Goal: Find specific page/section: Find specific page/section

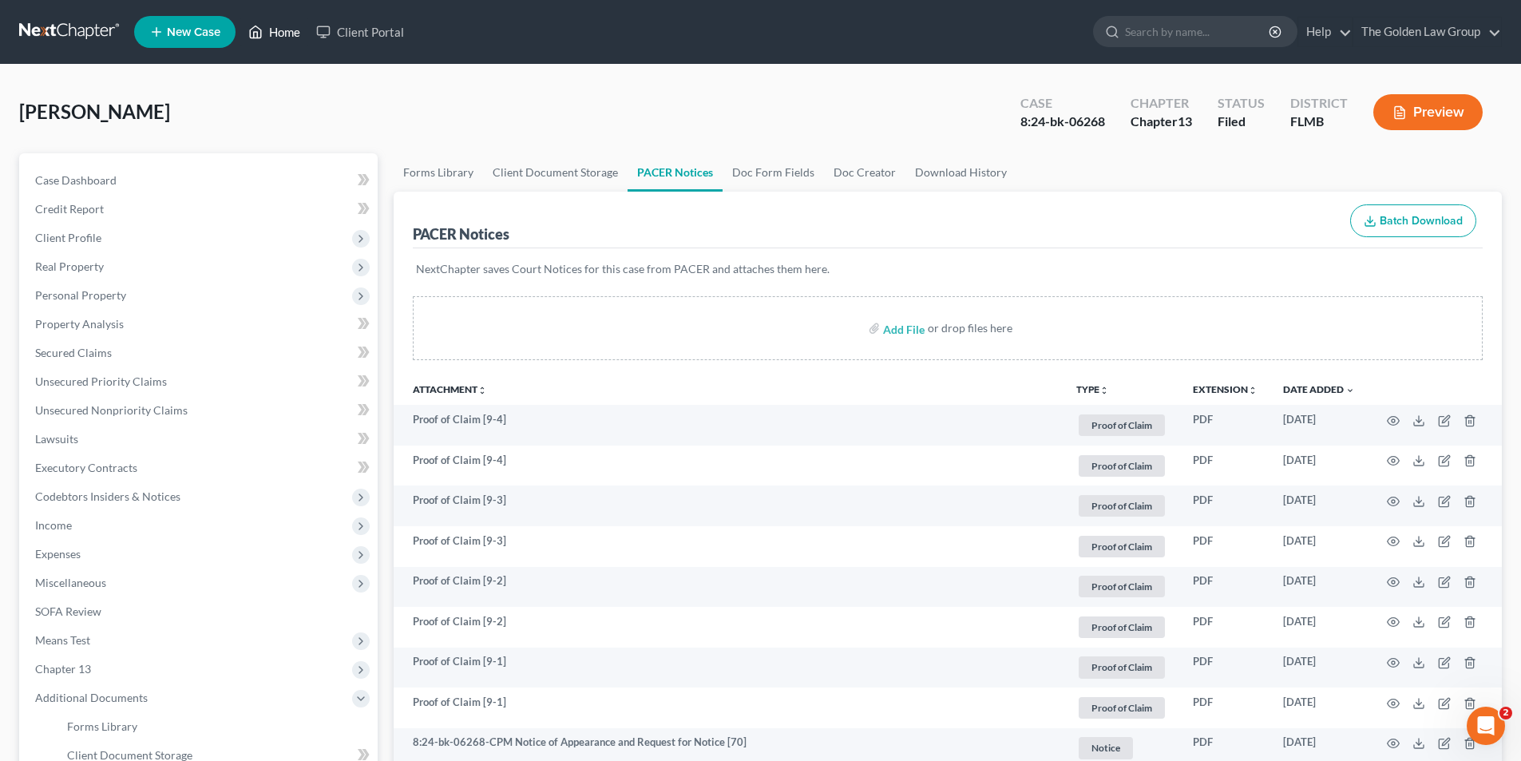
click at [284, 30] on link "Home" at bounding box center [274, 32] width 68 height 29
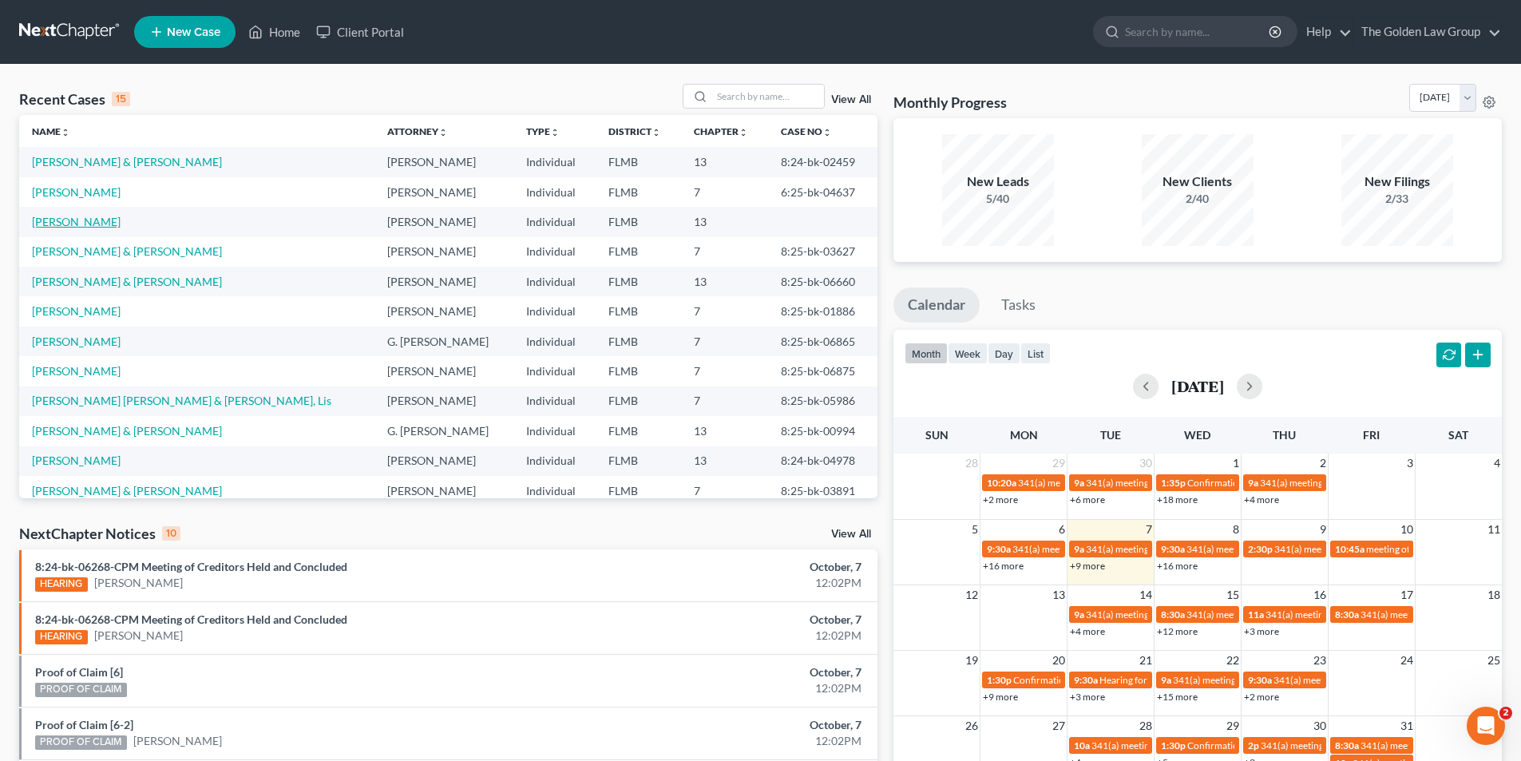
click at [80, 221] on link "[PERSON_NAME]" at bounding box center [76, 222] width 89 height 14
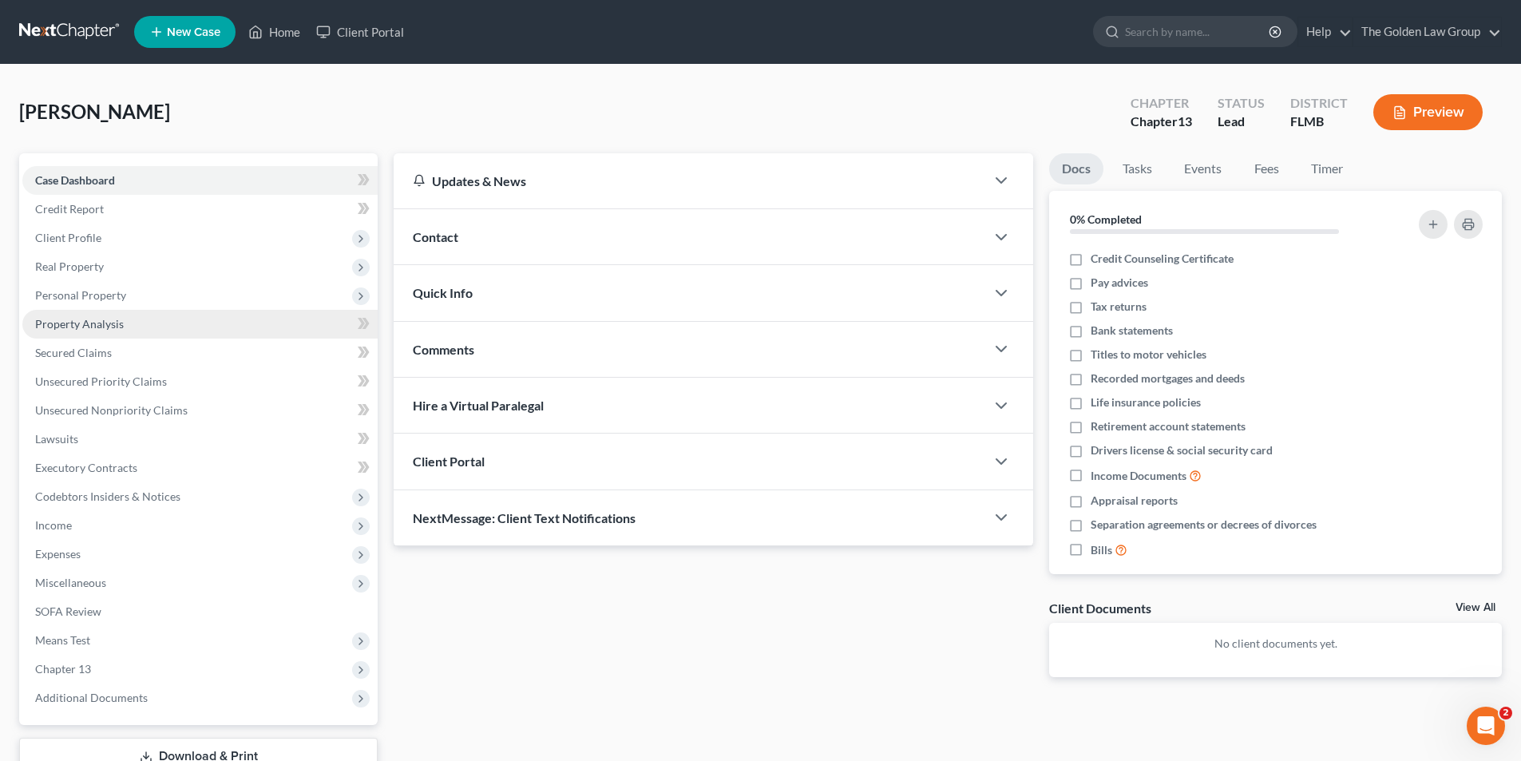
click at [114, 321] on span "Property Analysis" at bounding box center [79, 324] width 89 height 14
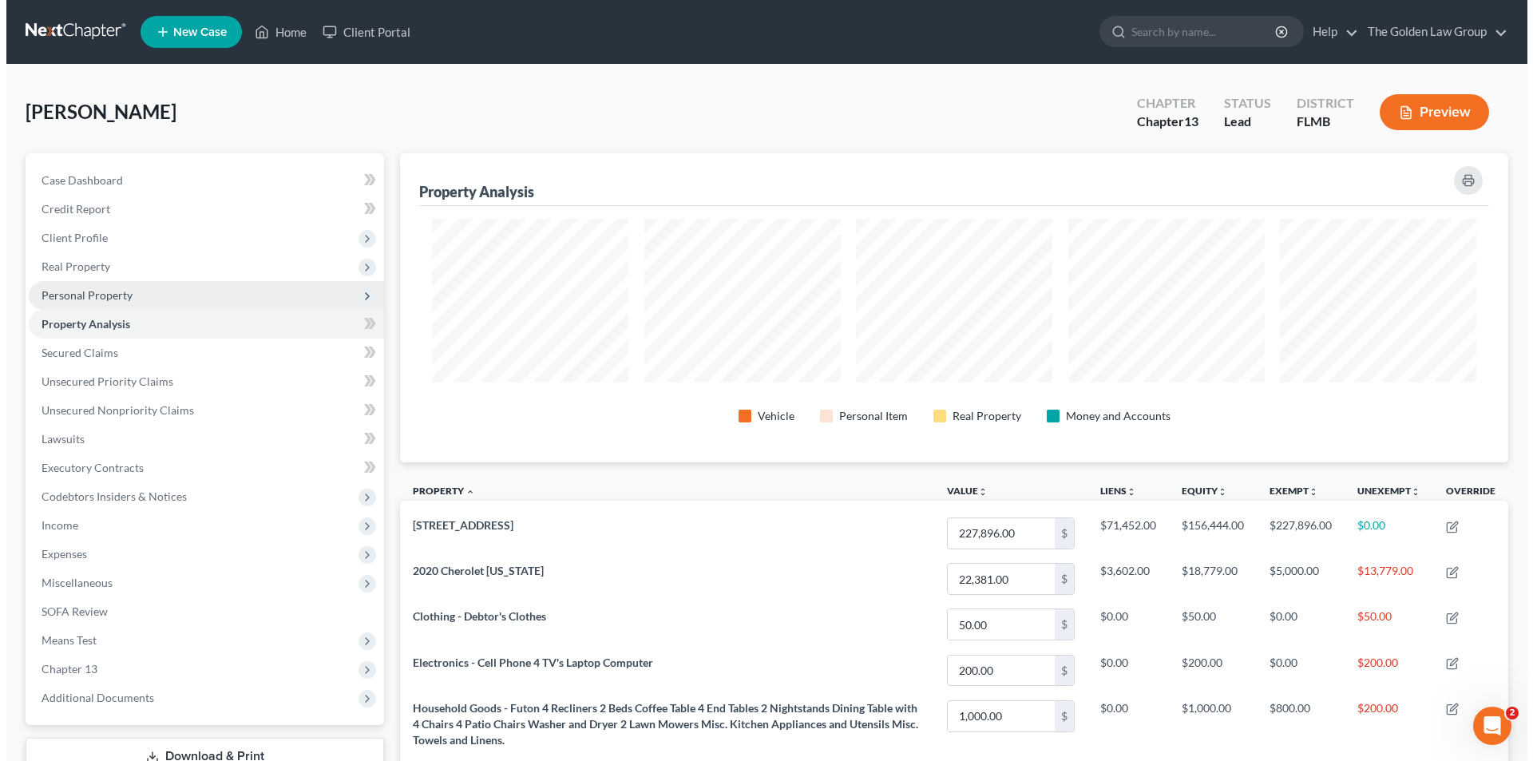
scroll to position [309, 1108]
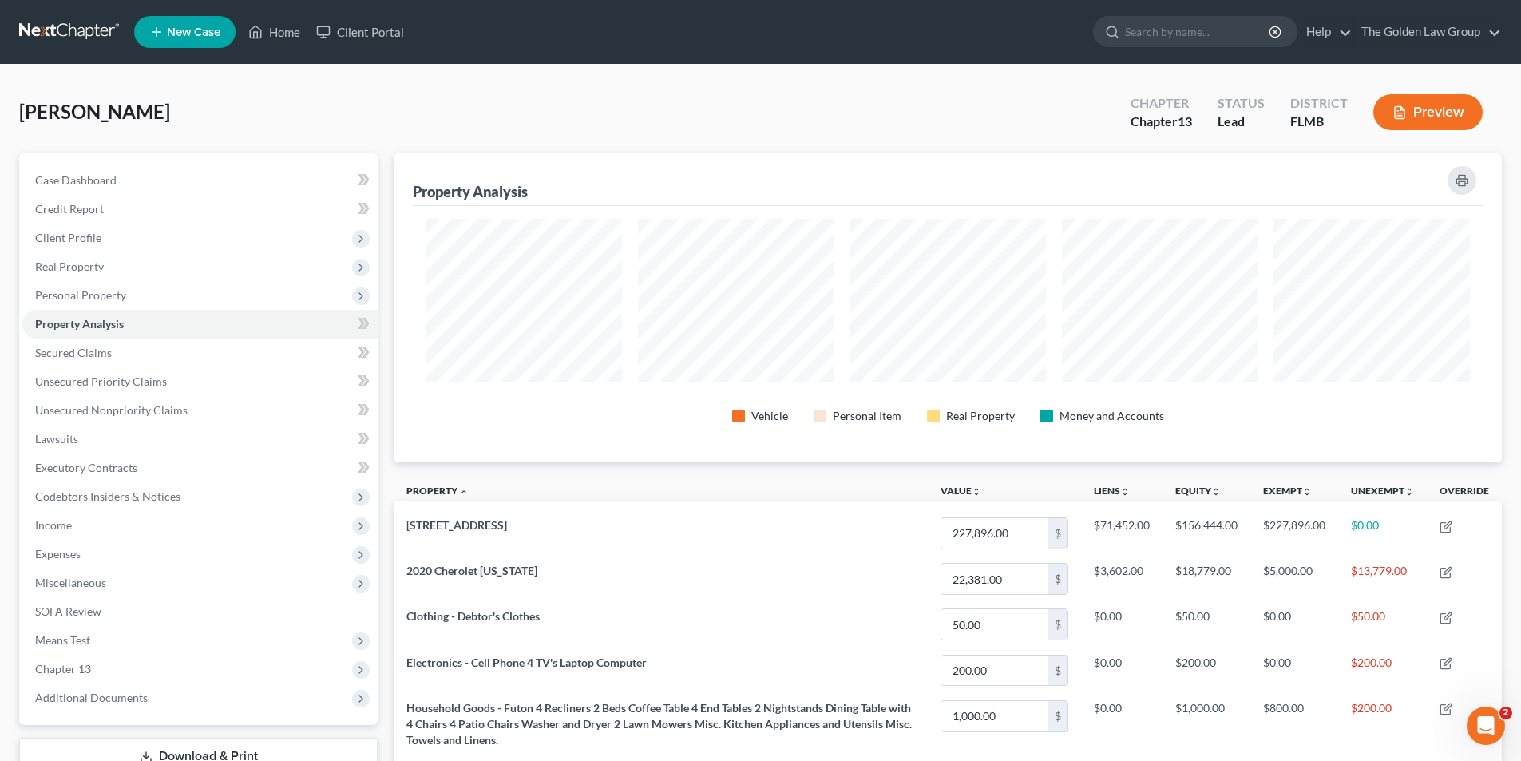
click at [1446, 109] on button "Preview" at bounding box center [1427, 112] width 109 height 36
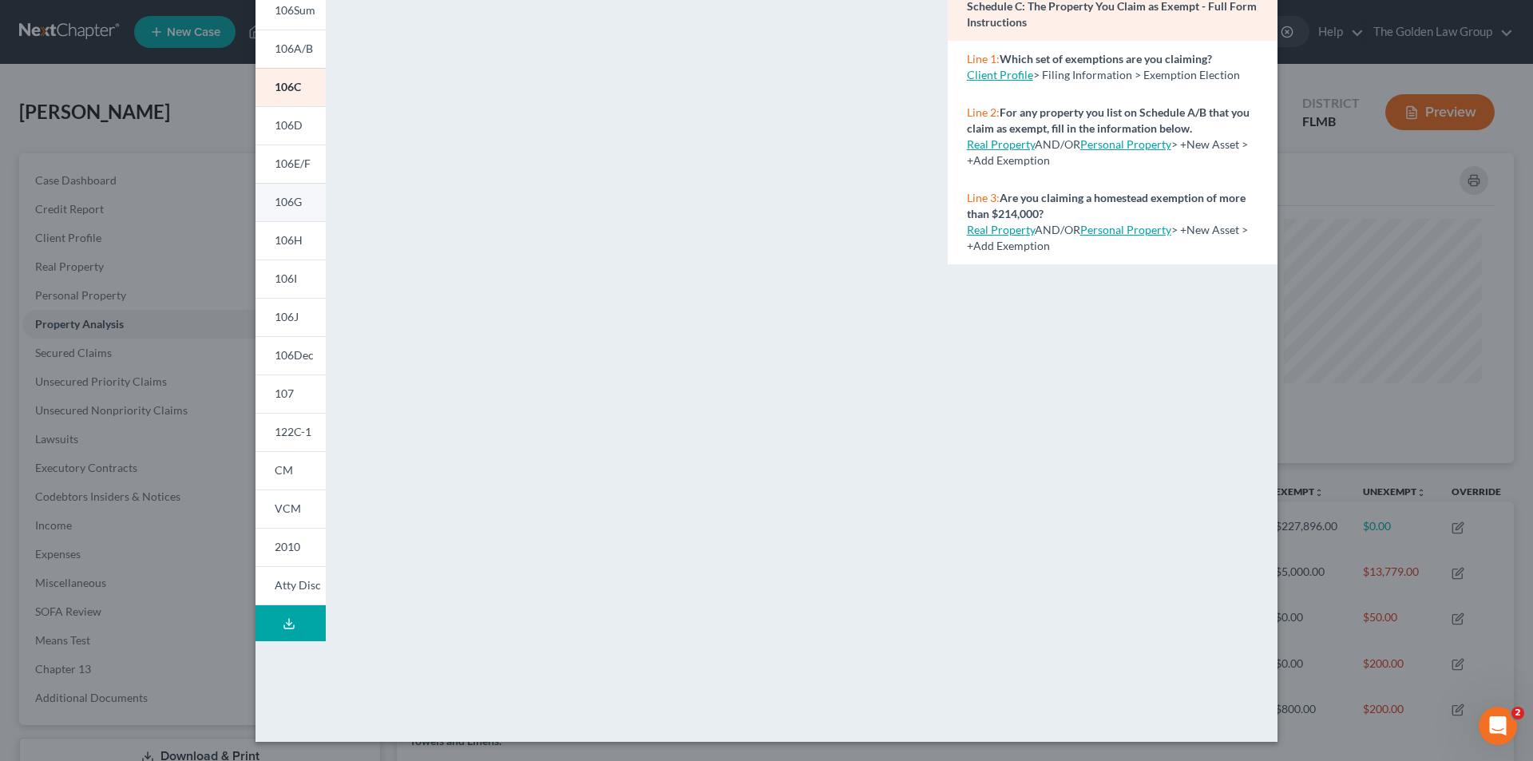
scroll to position [0, 0]
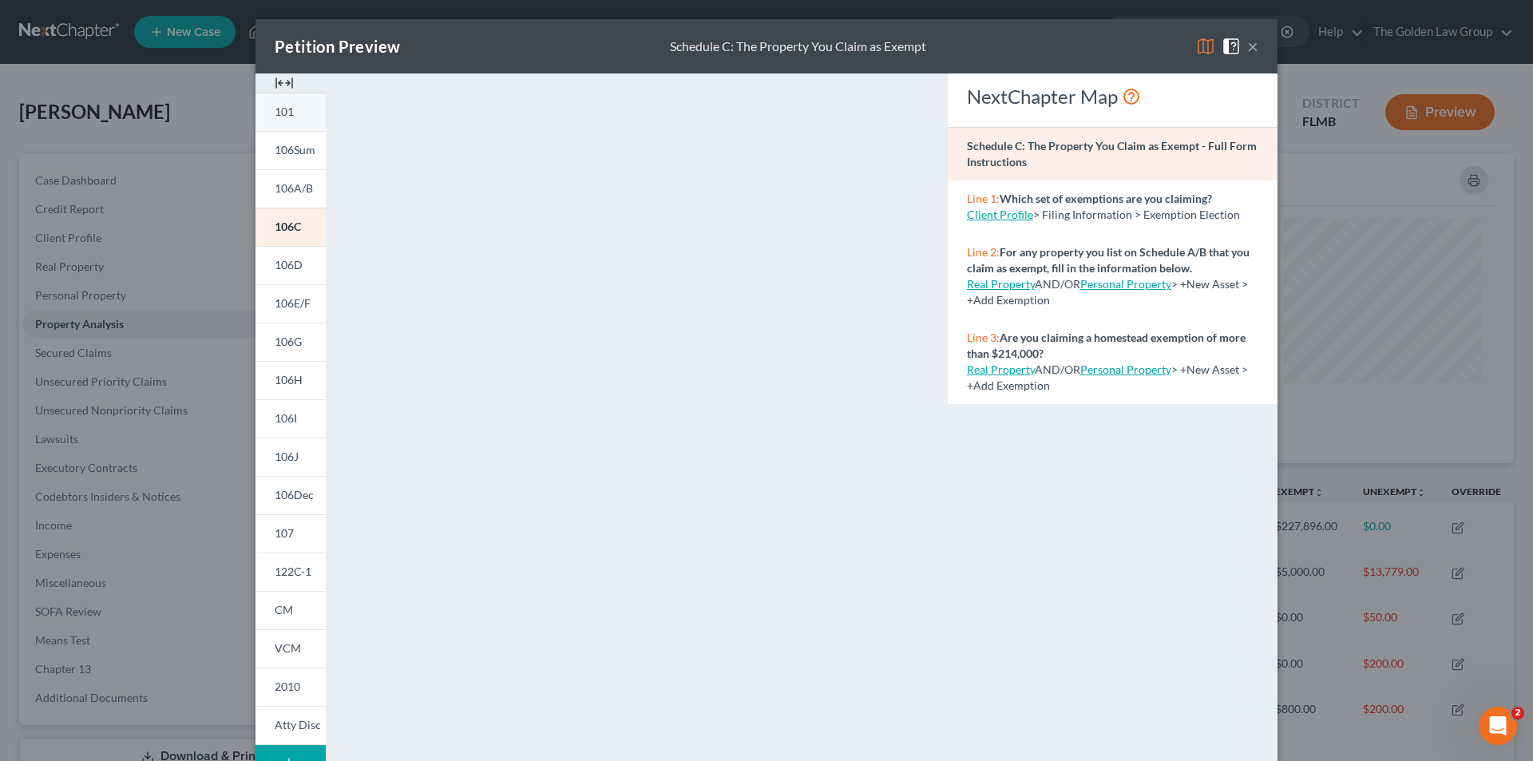
click at [298, 110] on link "101" at bounding box center [290, 112] width 70 height 38
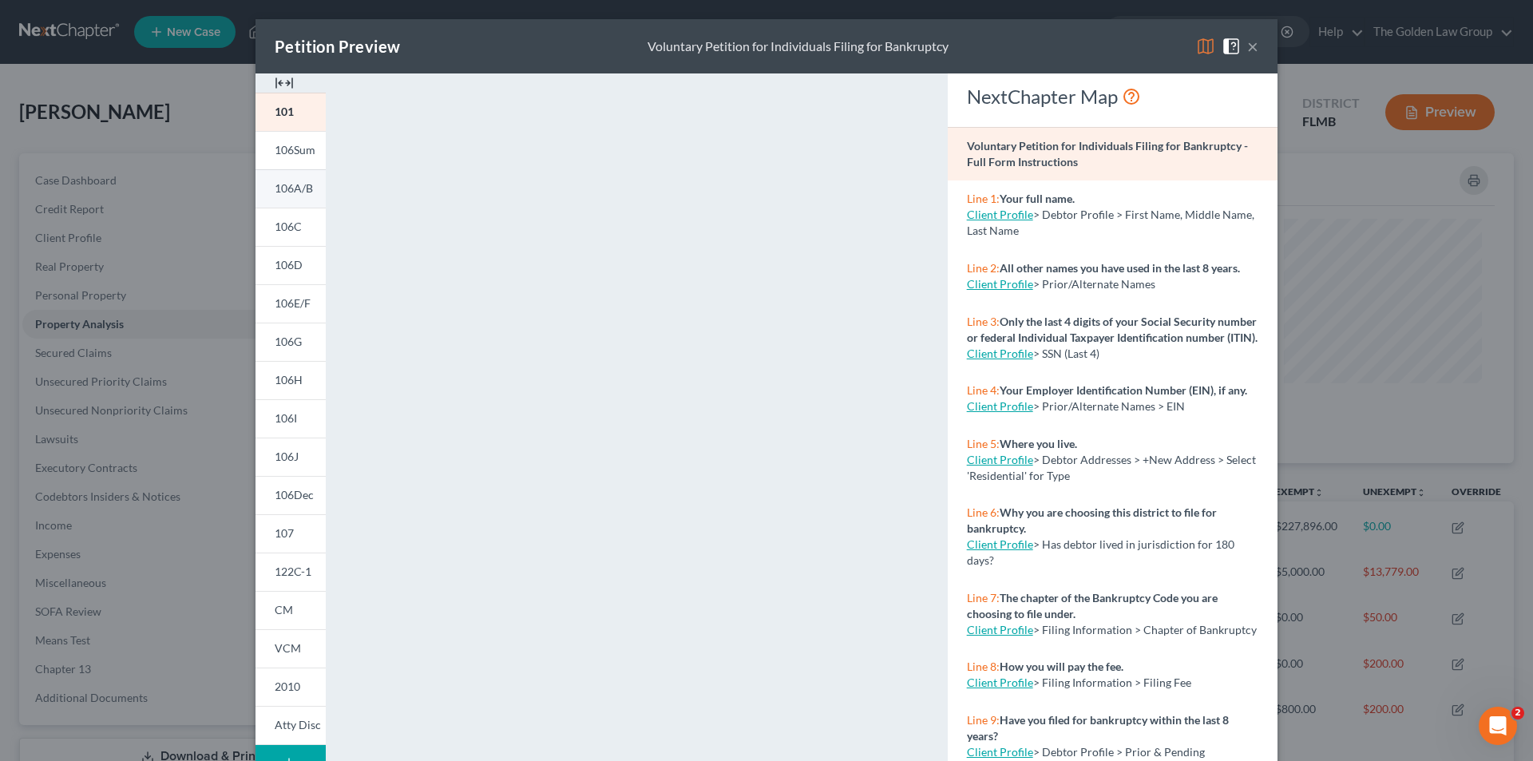
click at [298, 184] on span "106A/B" at bounding box center [294, 188] width 38 height 14
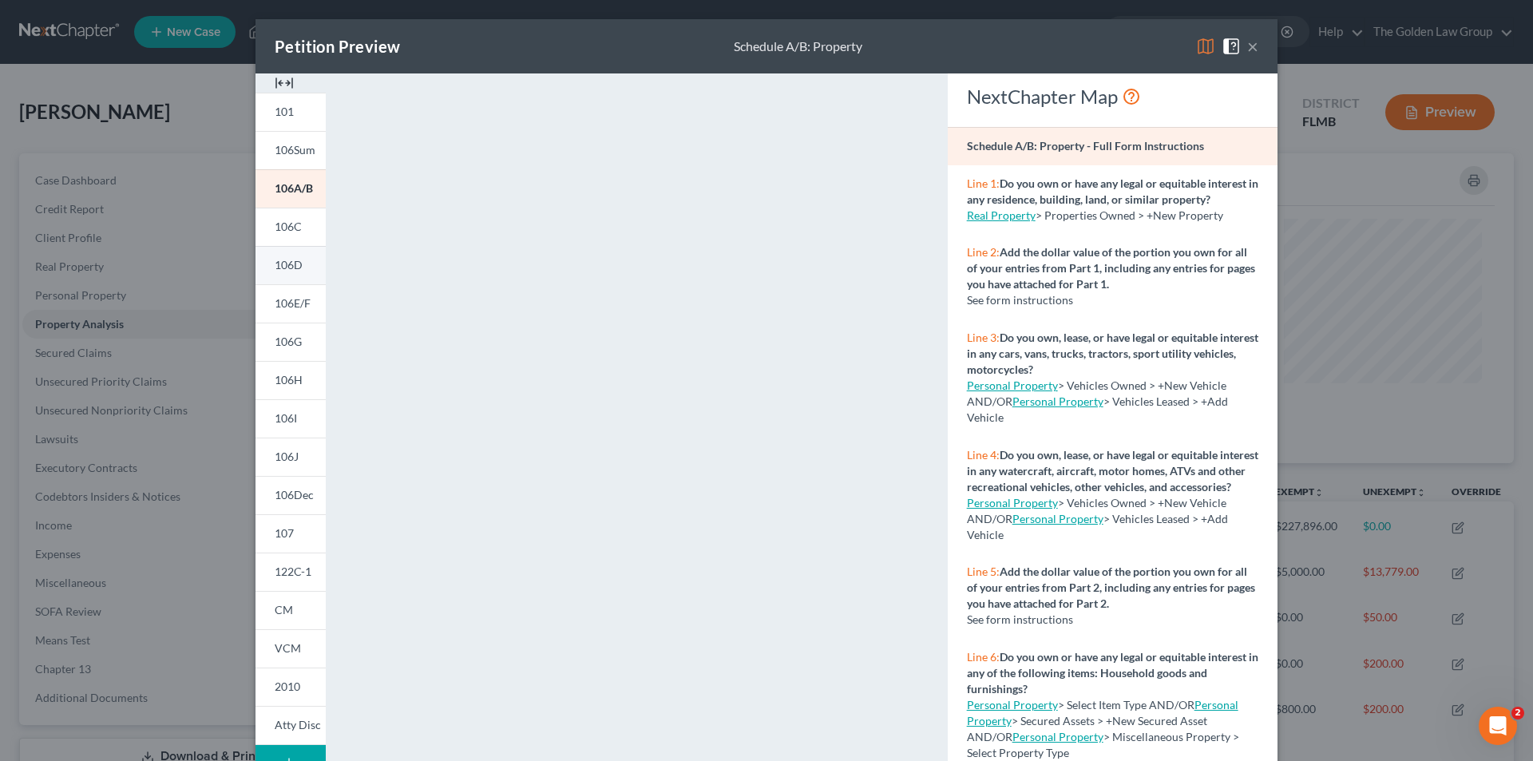
click at [276, 257] on link "106D" at bounding box center [290, 265] width 70 height 38
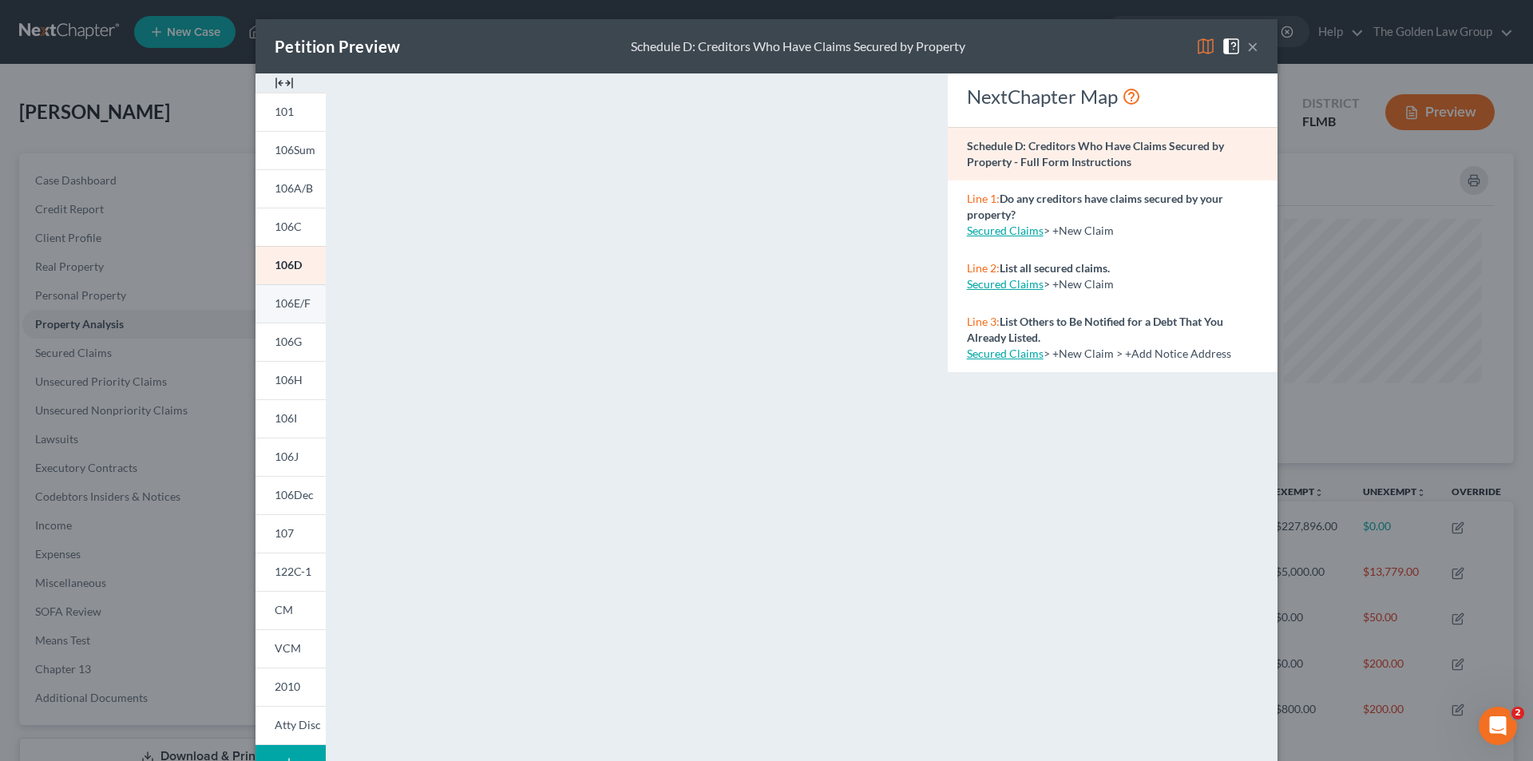
click at [294, 299] on span "106E/F" at bounding box center [293, 303] width 36 height 14
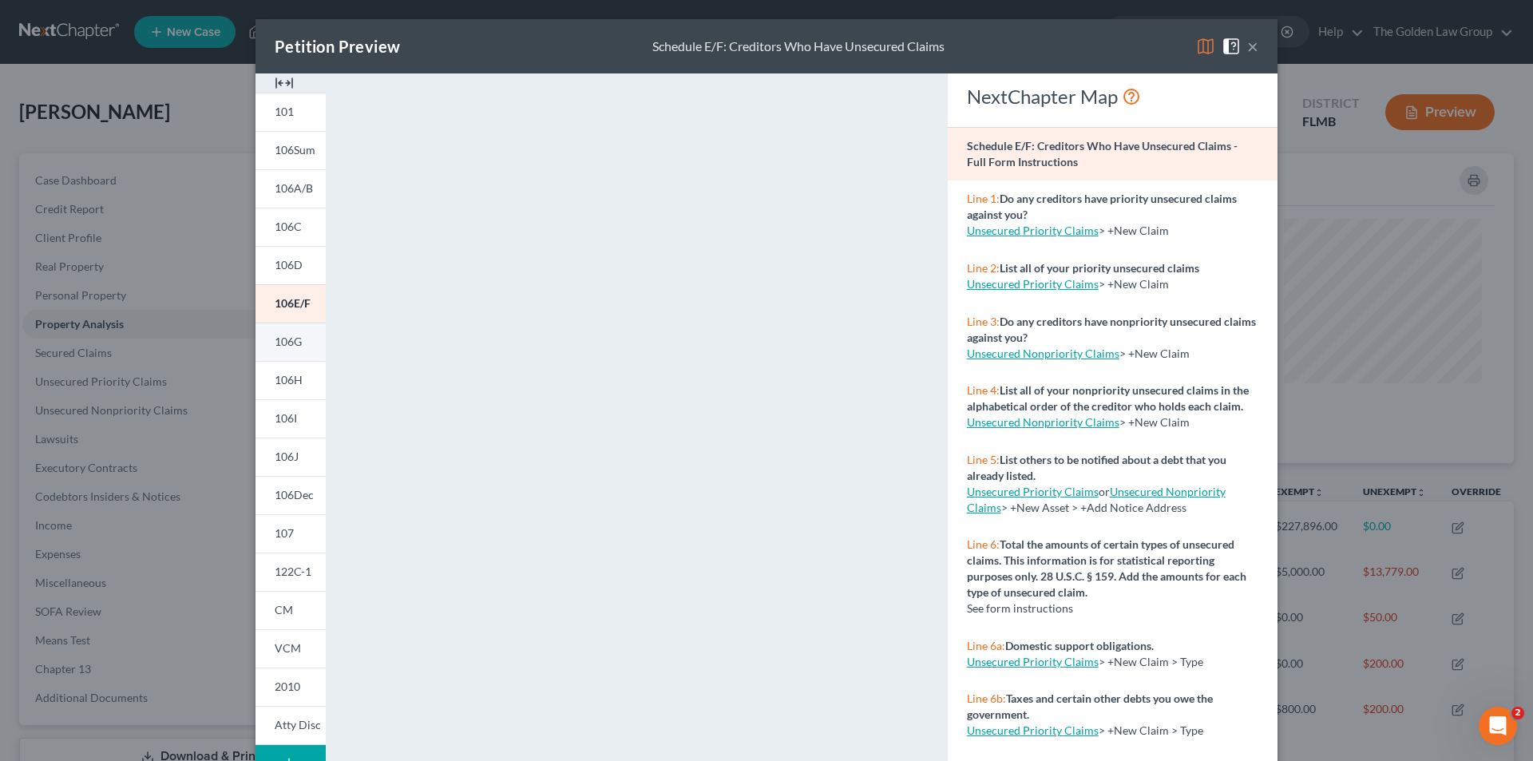
drag, startPoint x: 292, startPoint y: 342, endPoint x: 305, endPoint y: 338, distance: 13.4
click at [293, 340] on span "106G" at bounding box center [288, 341] width 27 height 14
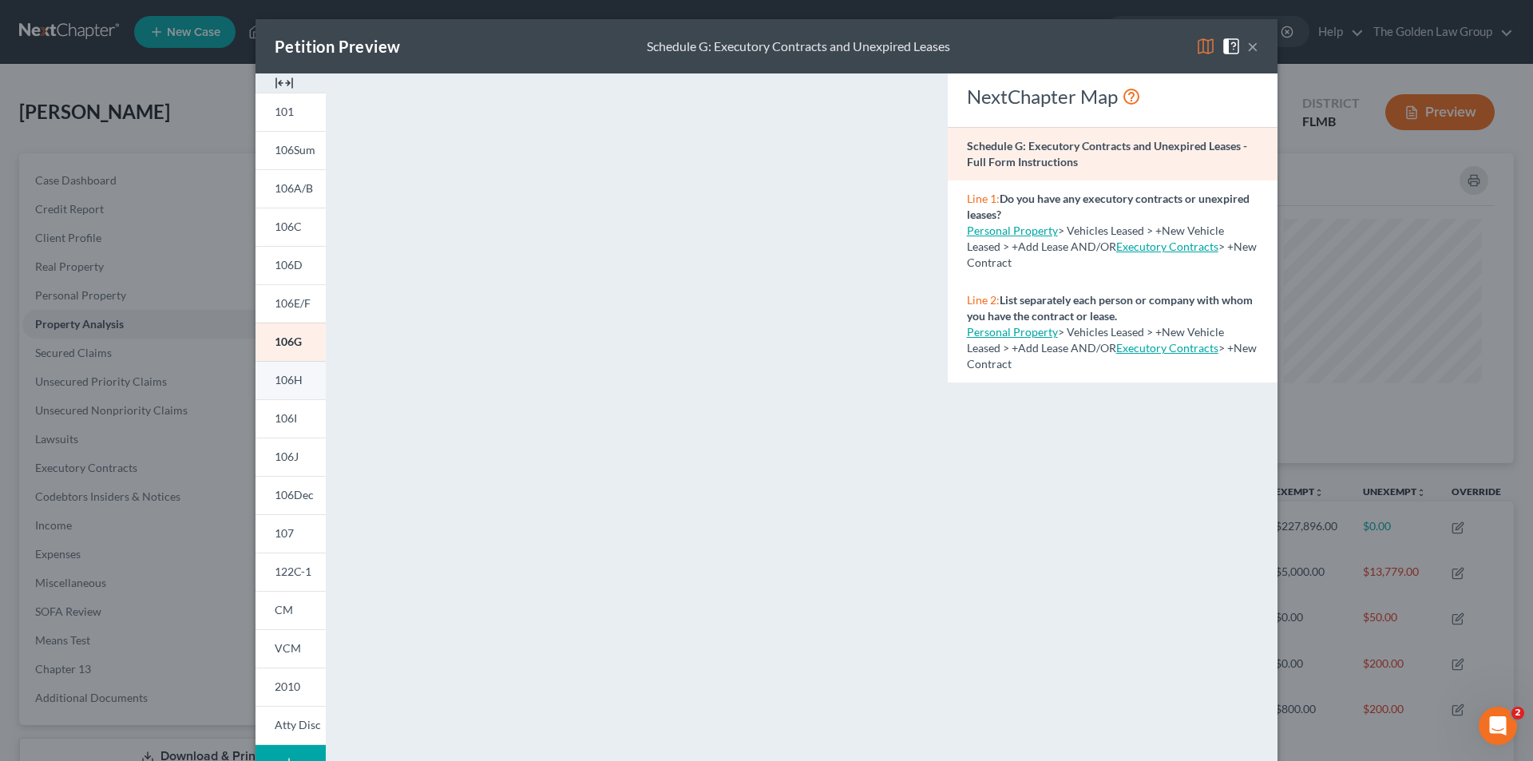
click at [282, 375] on span "106H" at bounding box center [289, 380] width 28 height 14
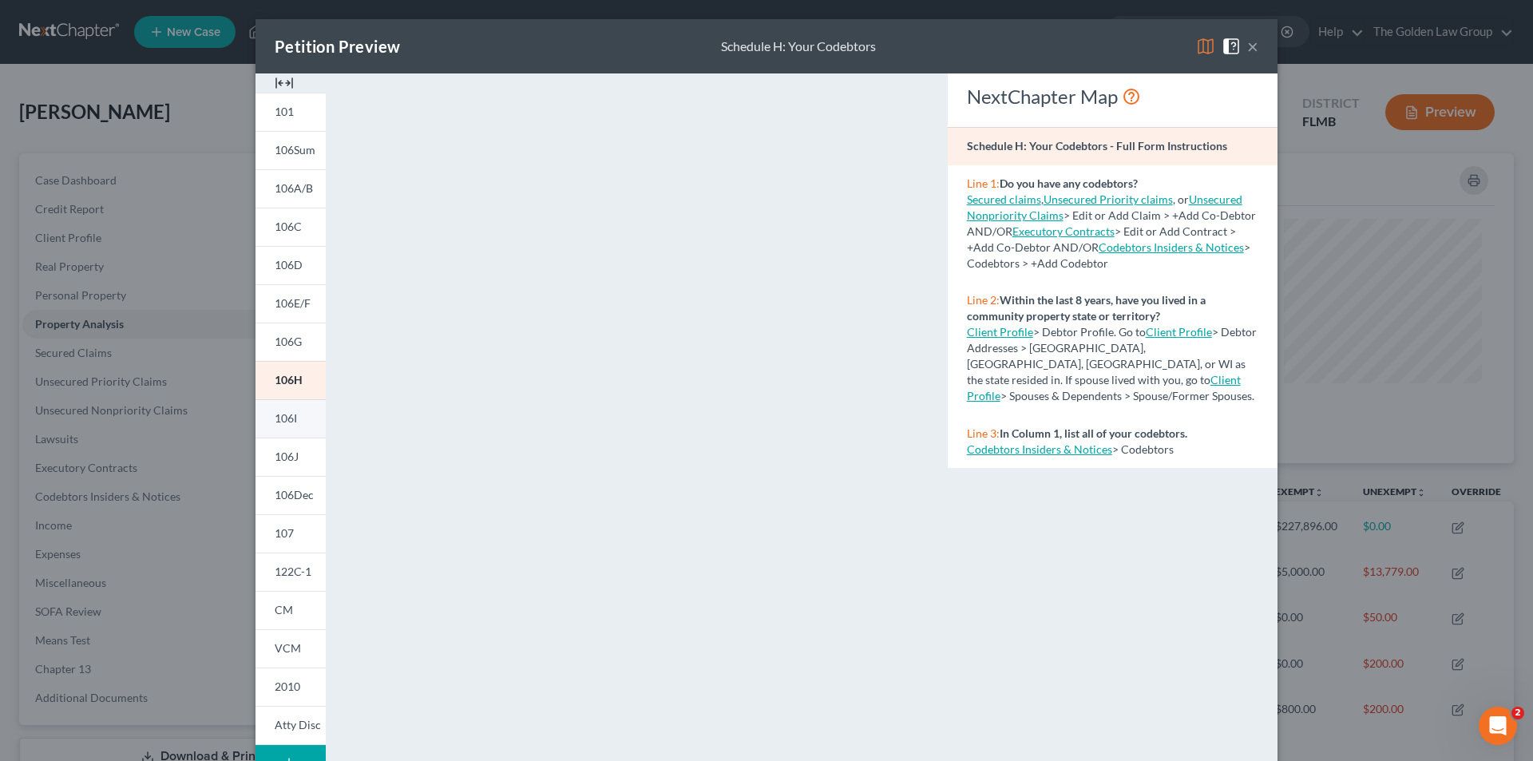
click at [297, 408] on link "106I" at bounding box center [290, 418] width 70 height 38
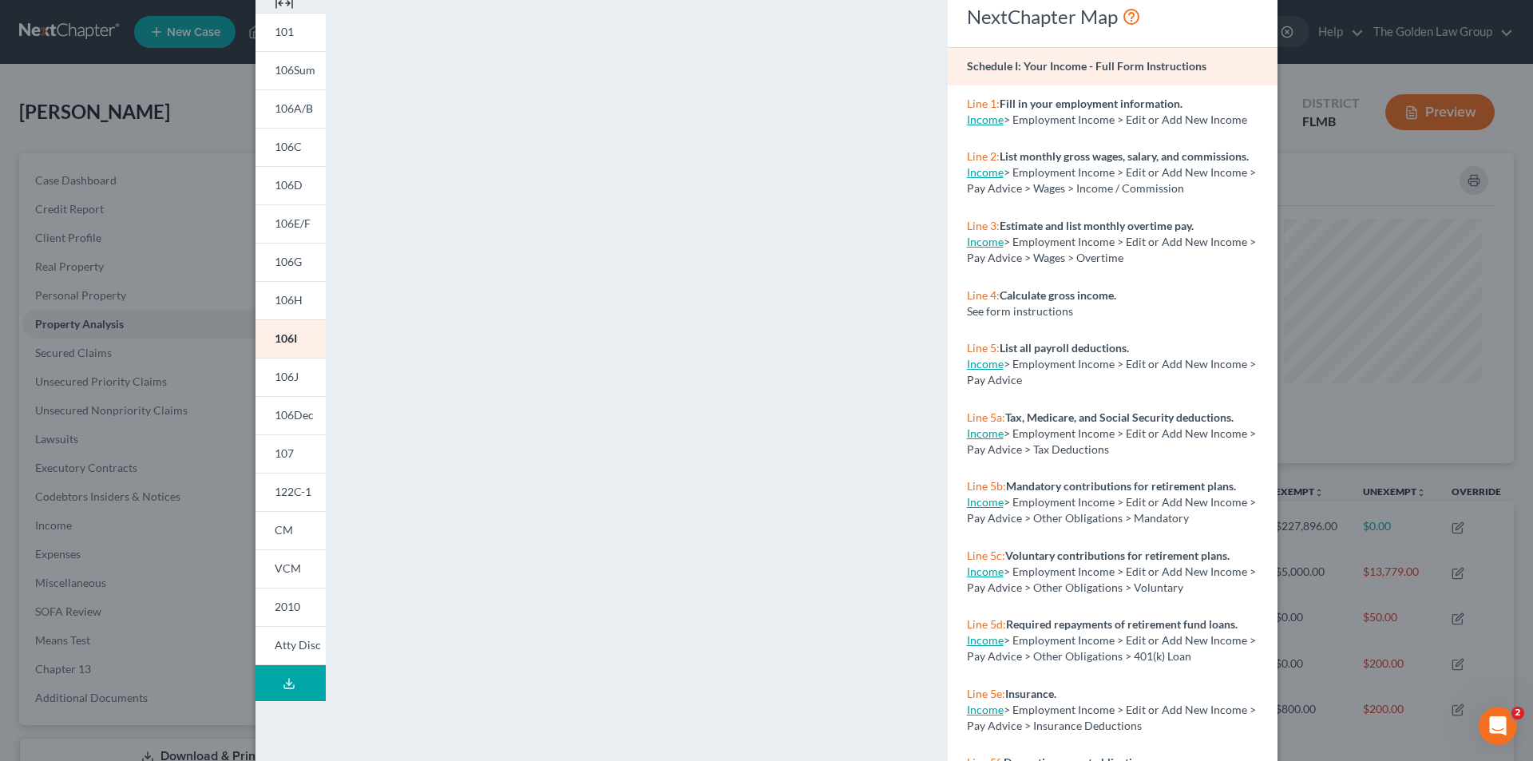
scroll to position [140, 0]
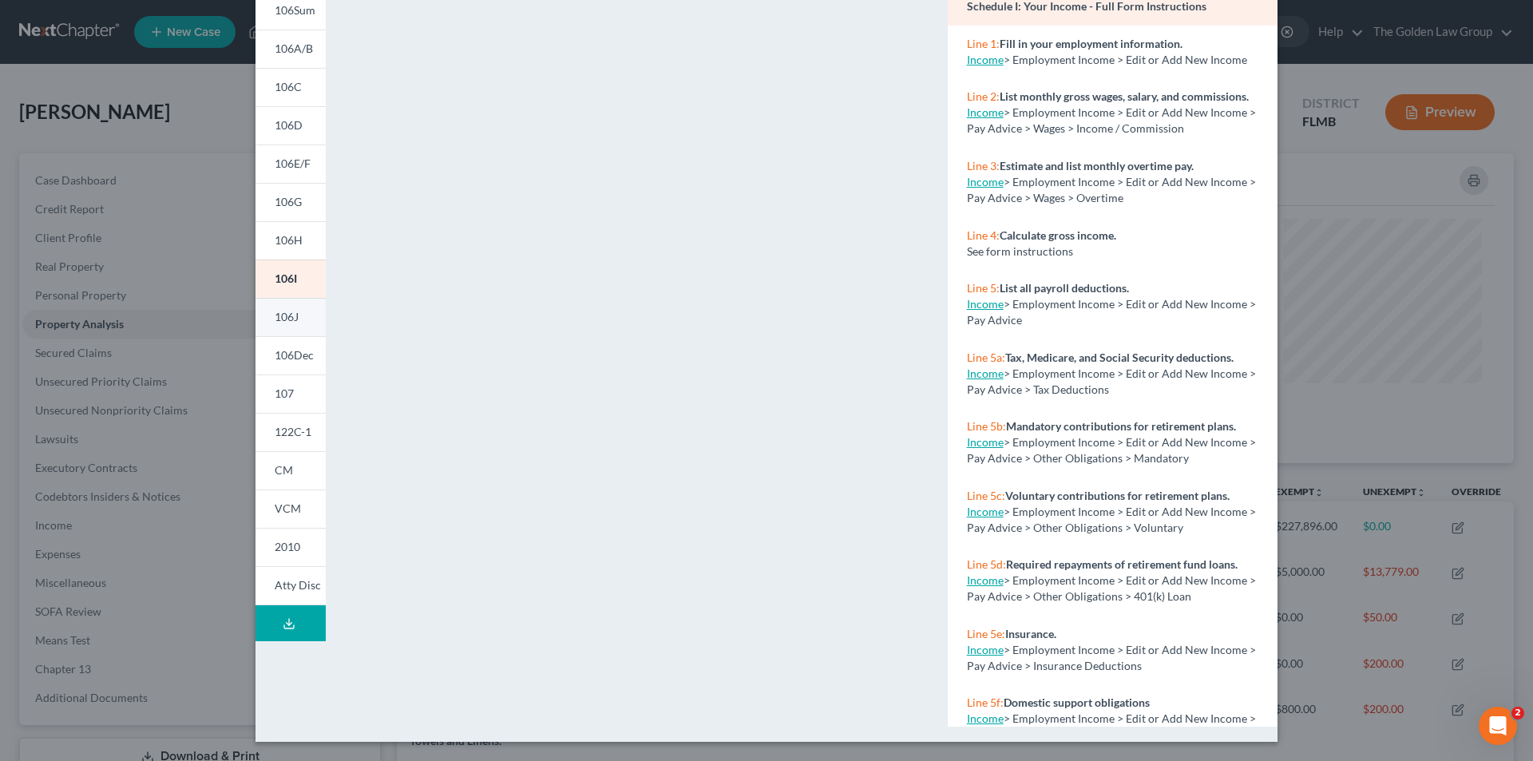
click at [290, 315] on span "106J" at bounding box center [287, 317] width 24 height 14
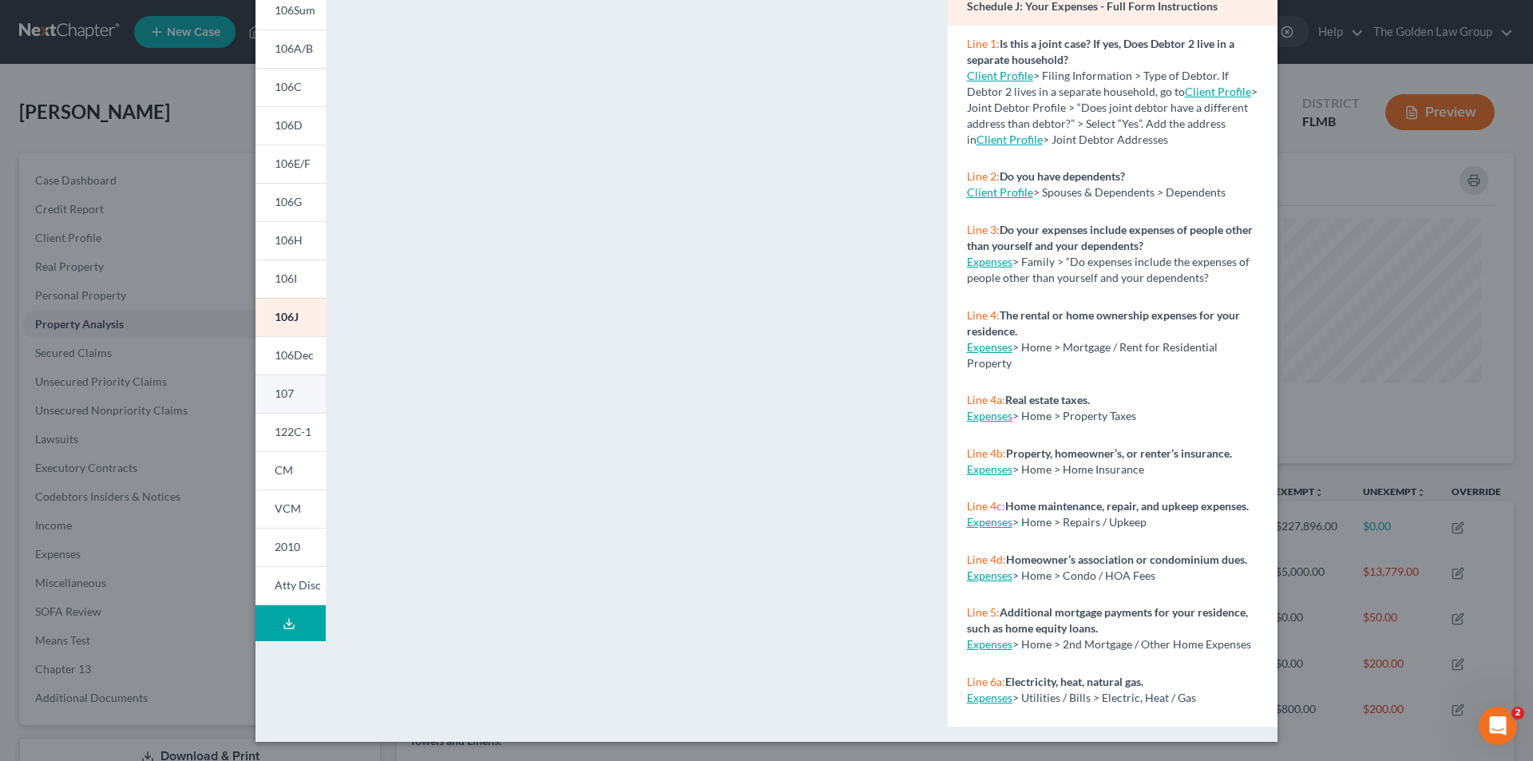
click at [289, 387] on link "107" at bounding box center [290, 393] width 70 height 38
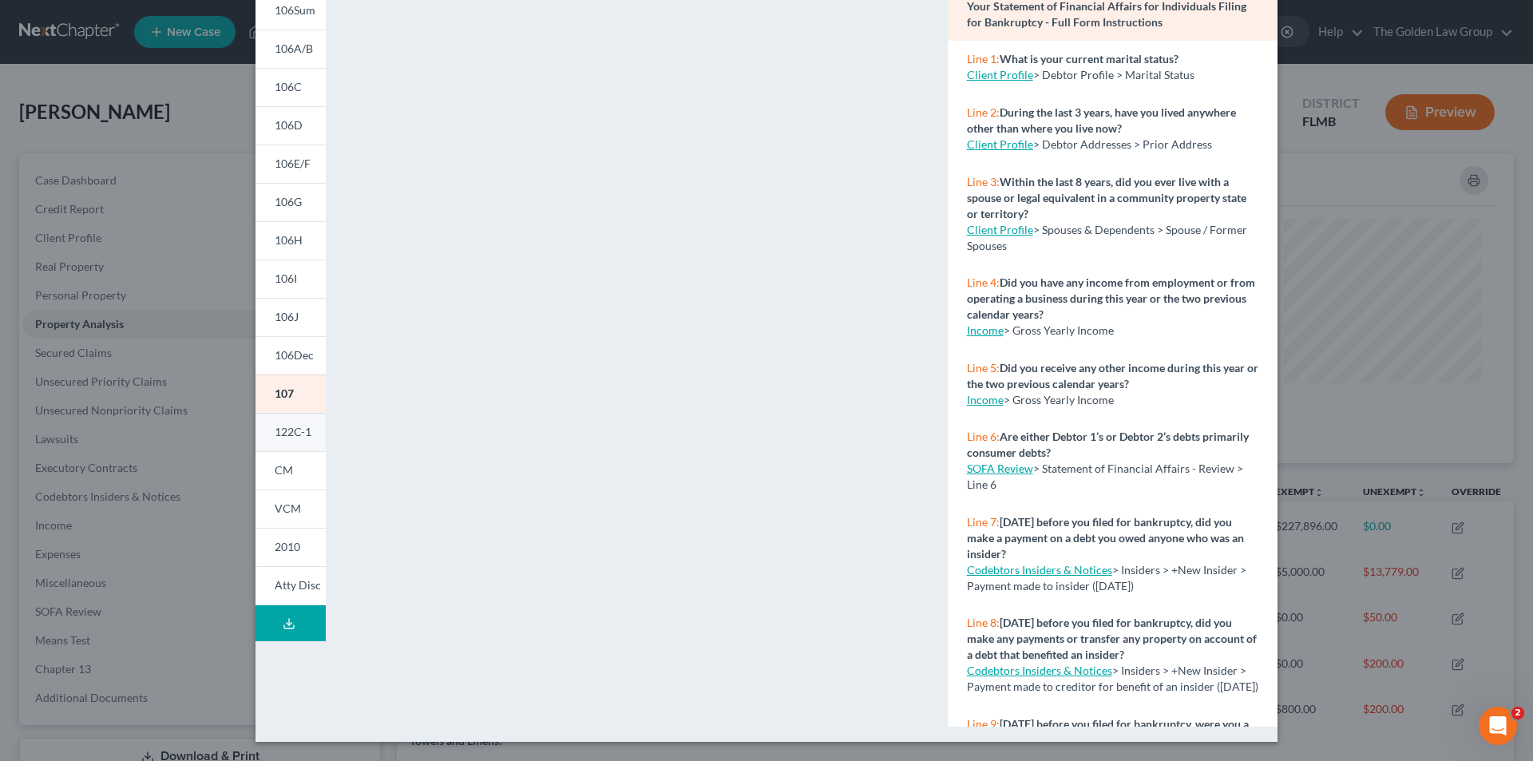
click at [295, 429] on span "122C-1" at bounding box center [293, 432] width 37 height 14
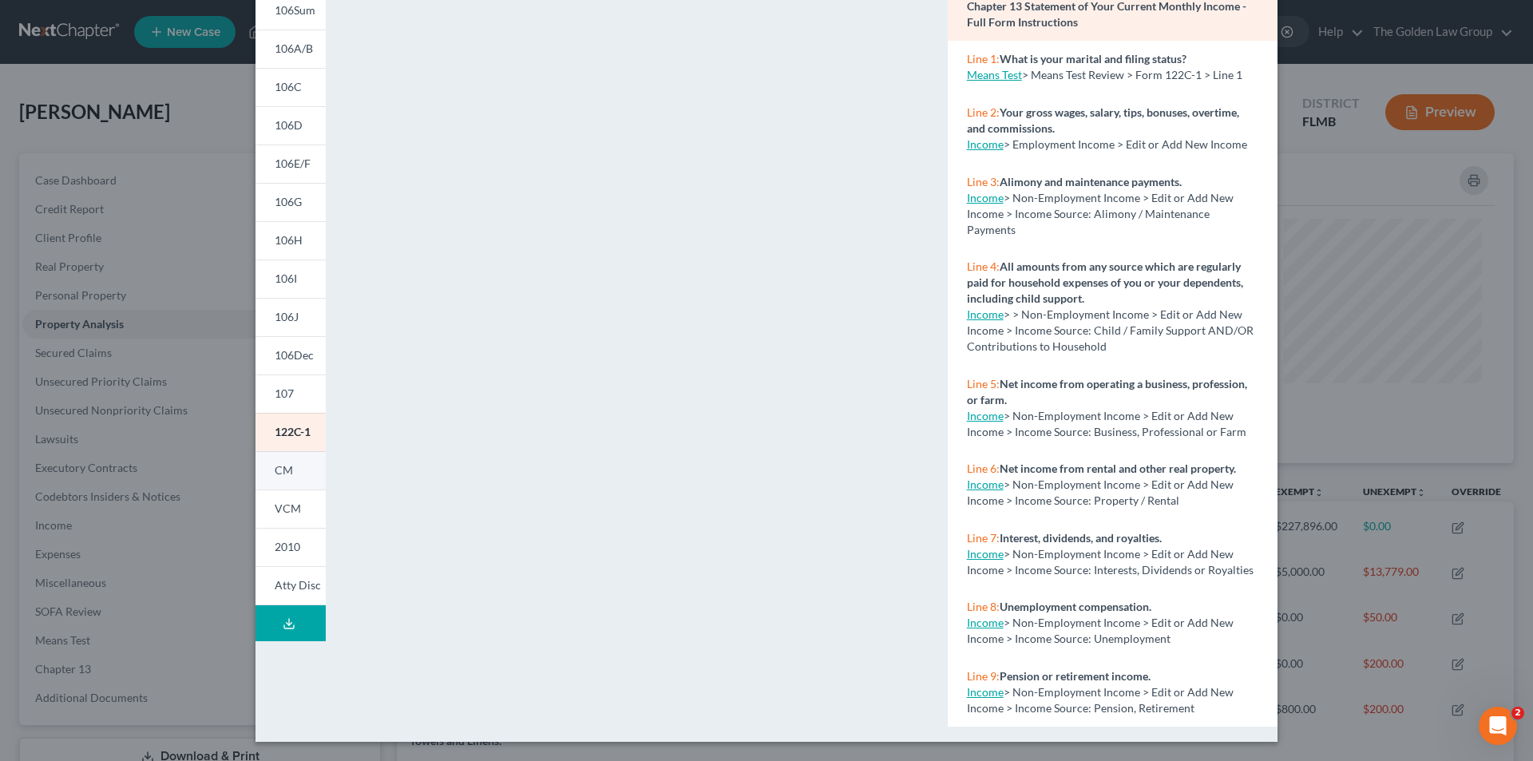
drag, startPoint x: 283, startPoint y: 465, endPoint x: 280, endPoint y: 478, distance: 13.9
click at [284, 464] on span "CM" at bounding box center [284, 470] width 18 height 14
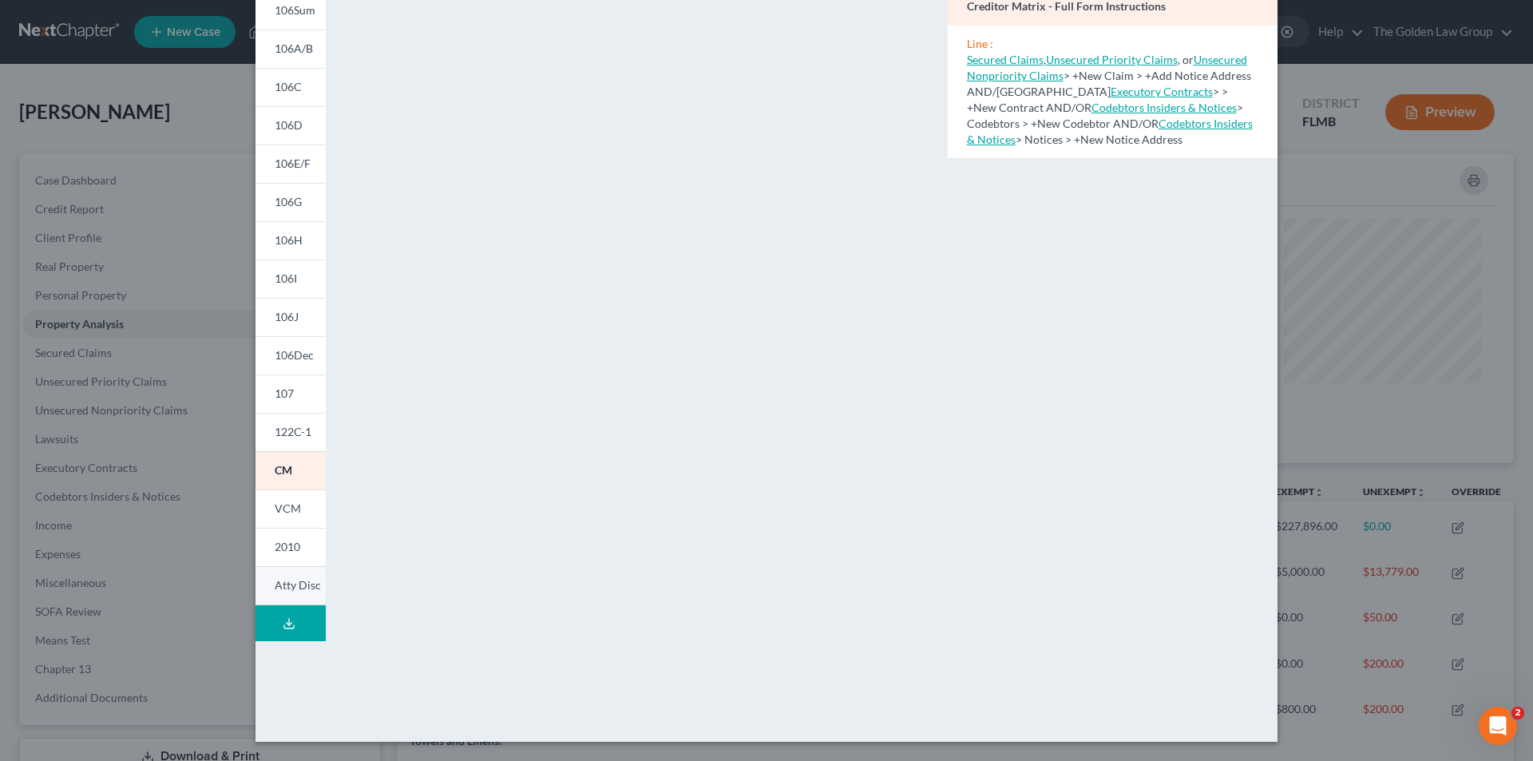
click at [292, 586] on span "Atty Disc" at bounding box center [298, 585] width 46 height 14
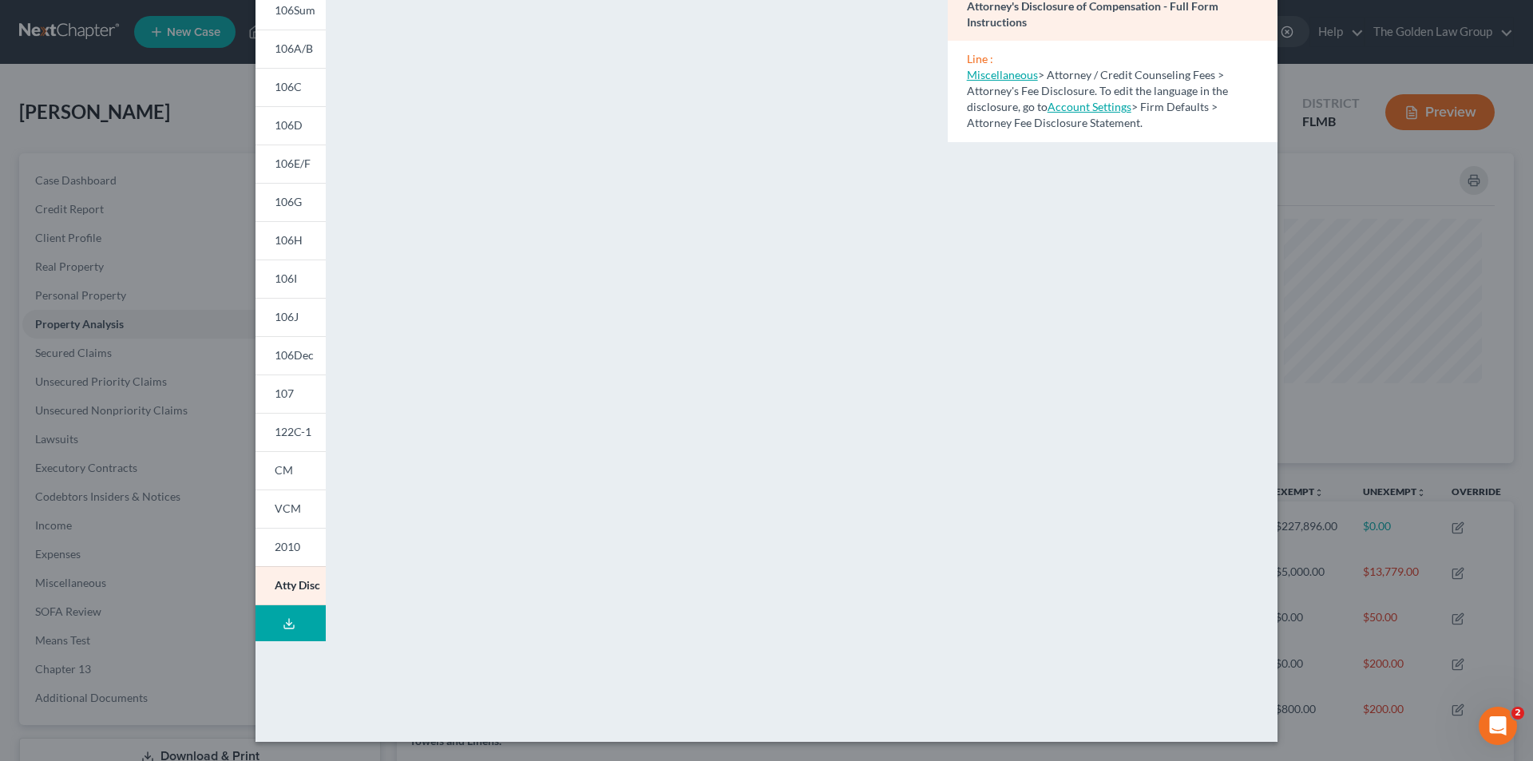
click at [100, 211] on div "Petition Preview Attorney's Disclosure of Compensation × 101 106Sum 106A/B 106C…" at bounding box center [766, 380] width 1533 height 761
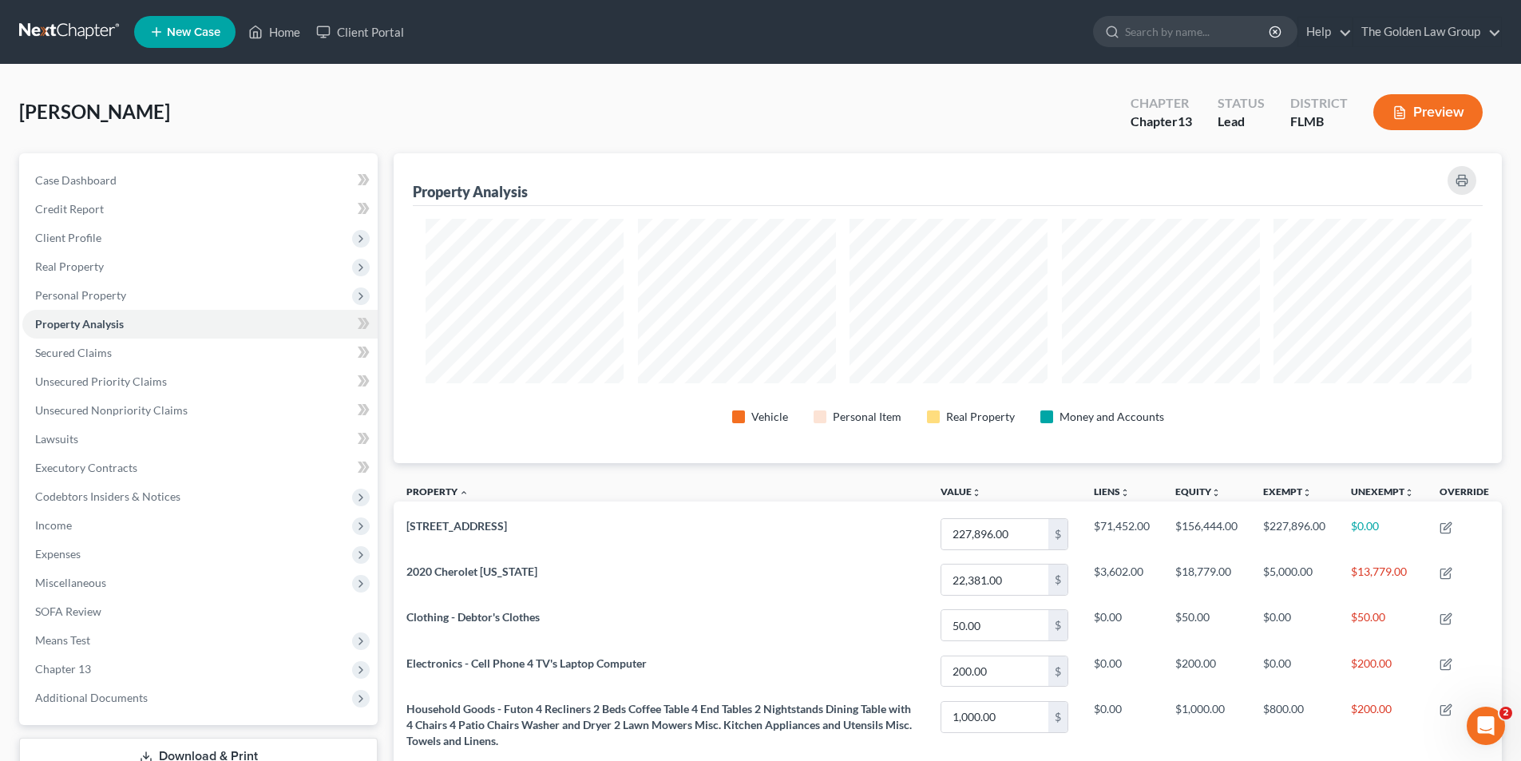
scroll to position [797937, 797138]
click at [291, 29] on link "Home" at bounding box center [274, 32] width 68 height 29
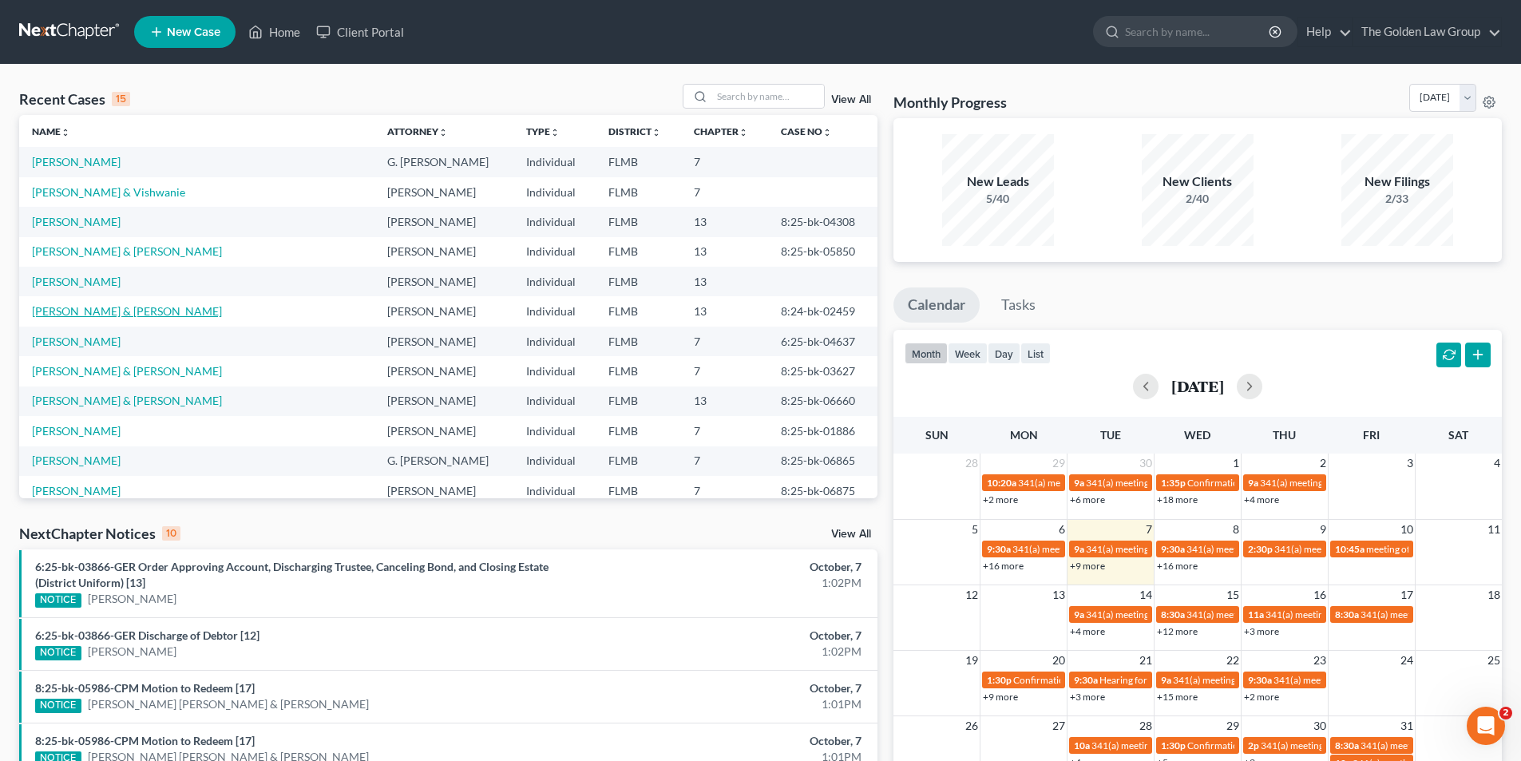
click at [69, 311] on link "[PERSON_NAME] & [PERSON_NAME]" at bounding box center [127, 311] width 190 height 14
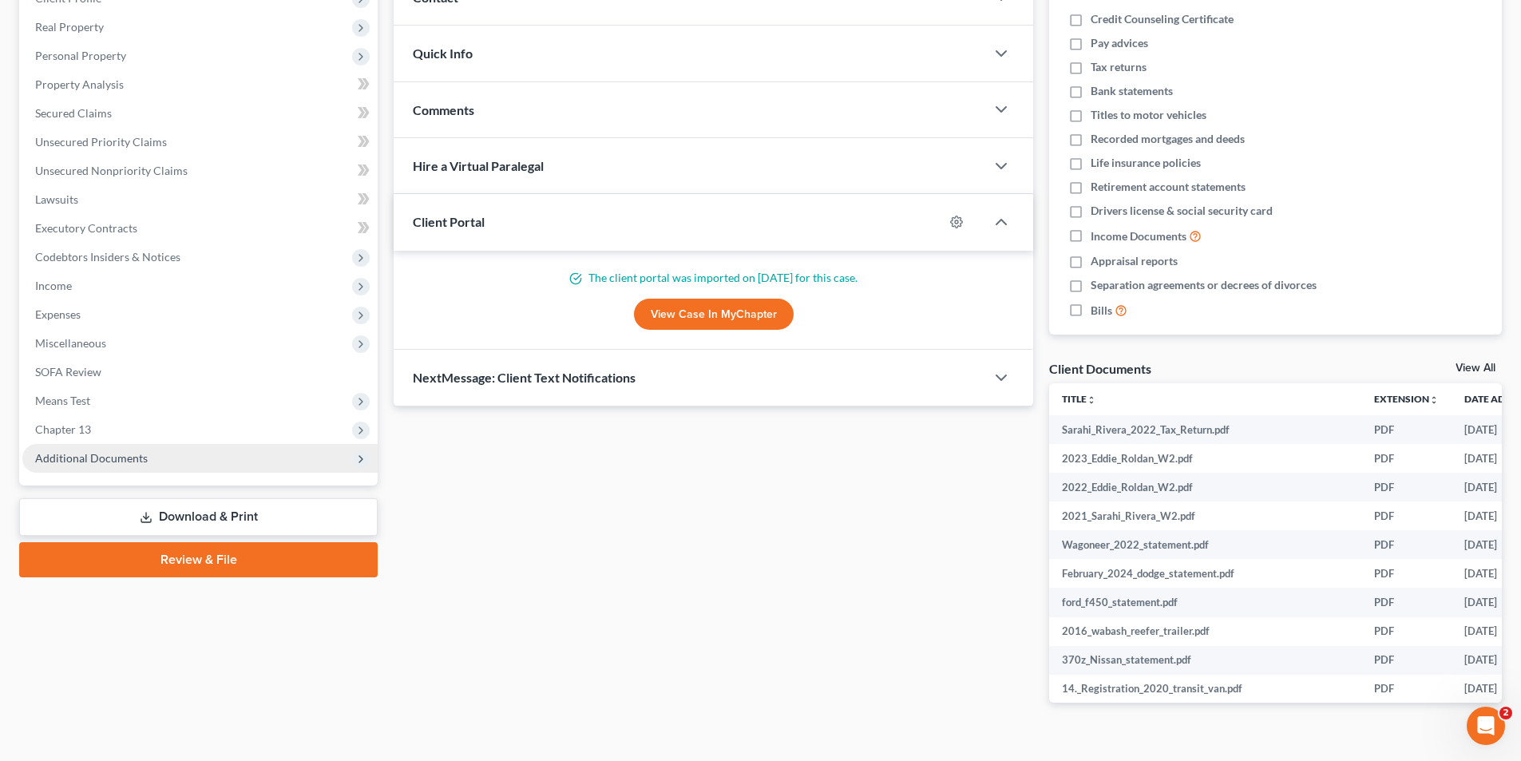
scroll to position [267, 0]
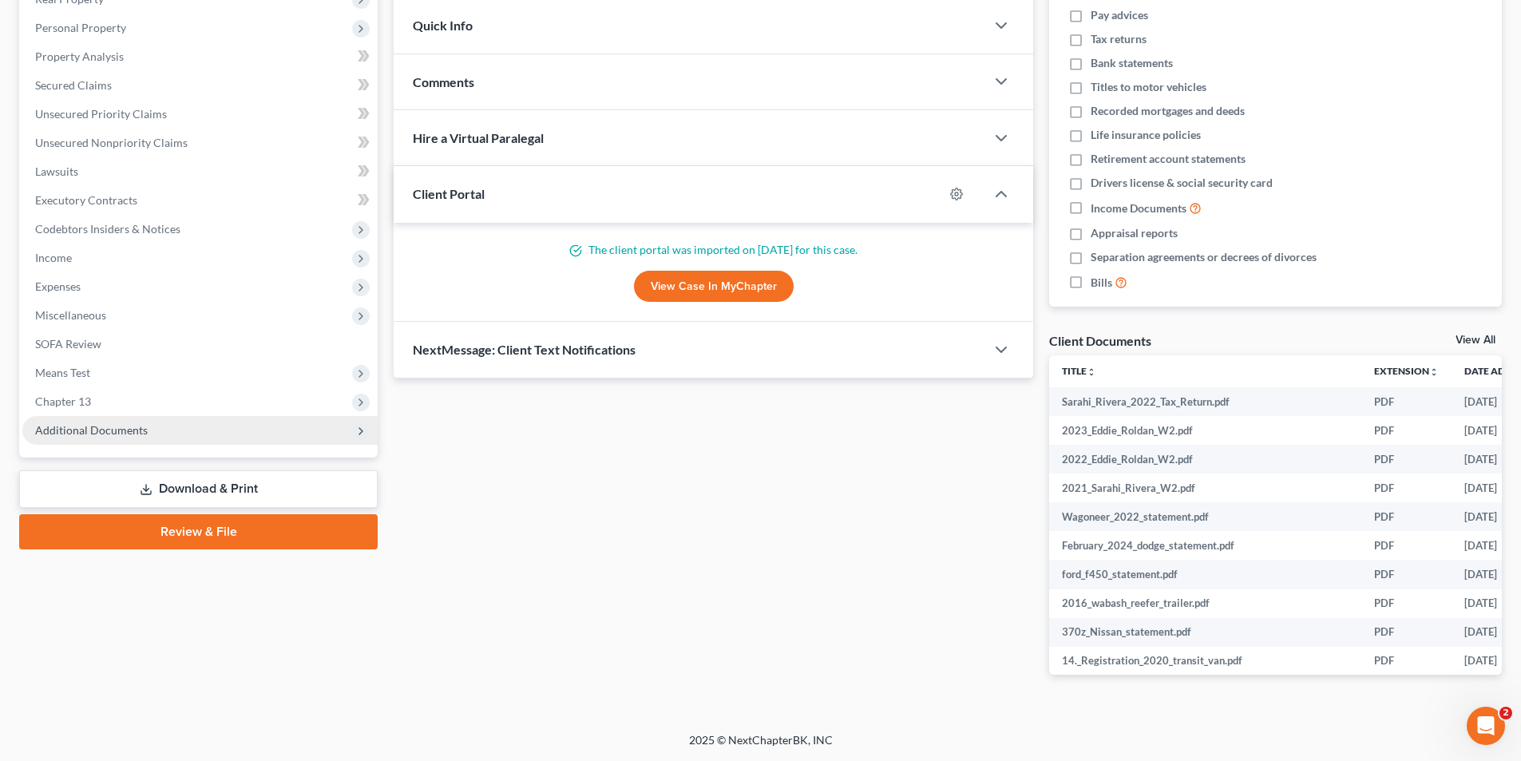
click at [100, 429] on span "Additional Documents" at bounding box center [91, 430] width 113 height 14
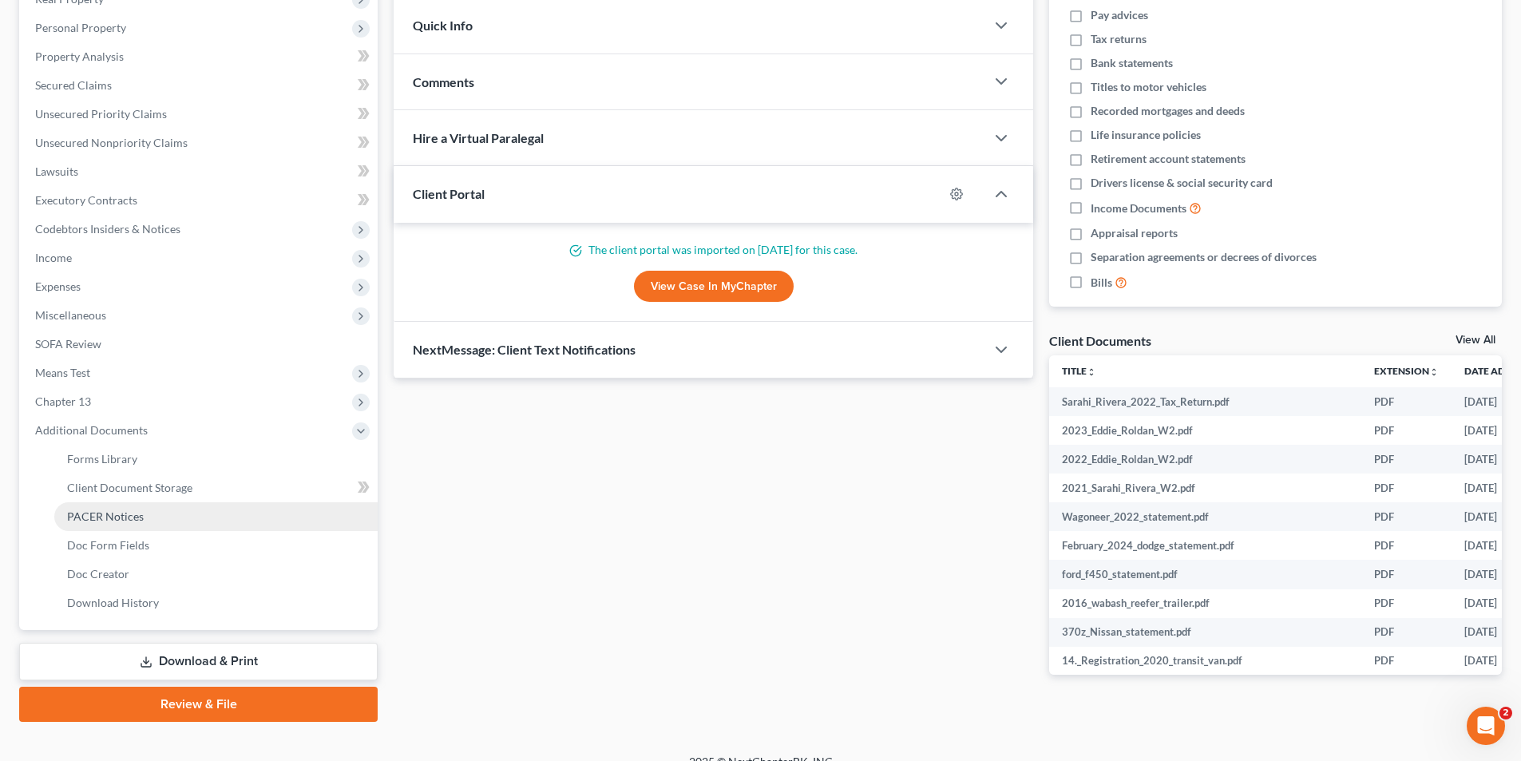
click at [128, 516] on span "PACER Notices" at bounding box center [105, 516] width 77 height 14
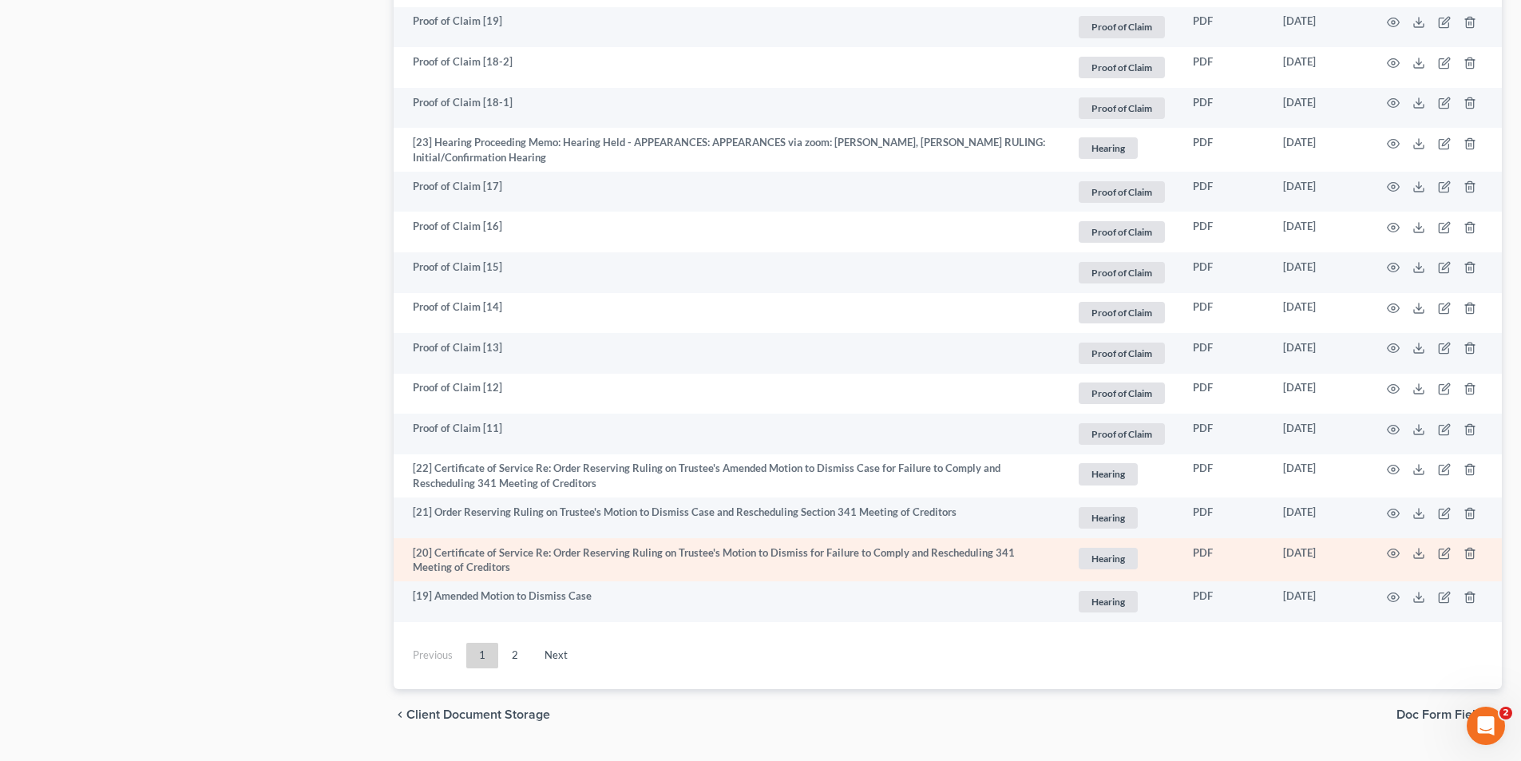
scroll to position [2834, 0]
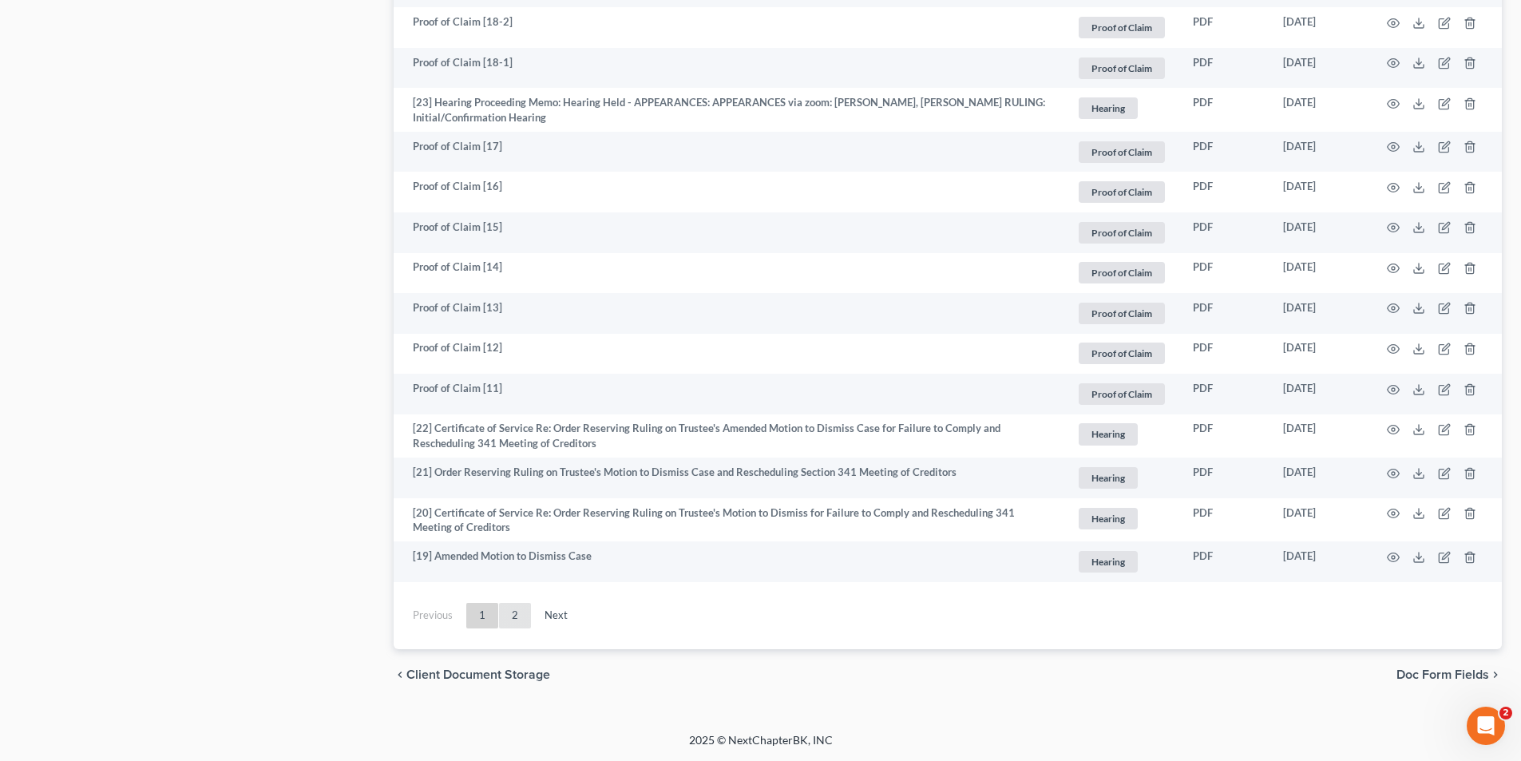
click at [511, 612] on link "2" at bounding box center [515, 616] width 32 height 26
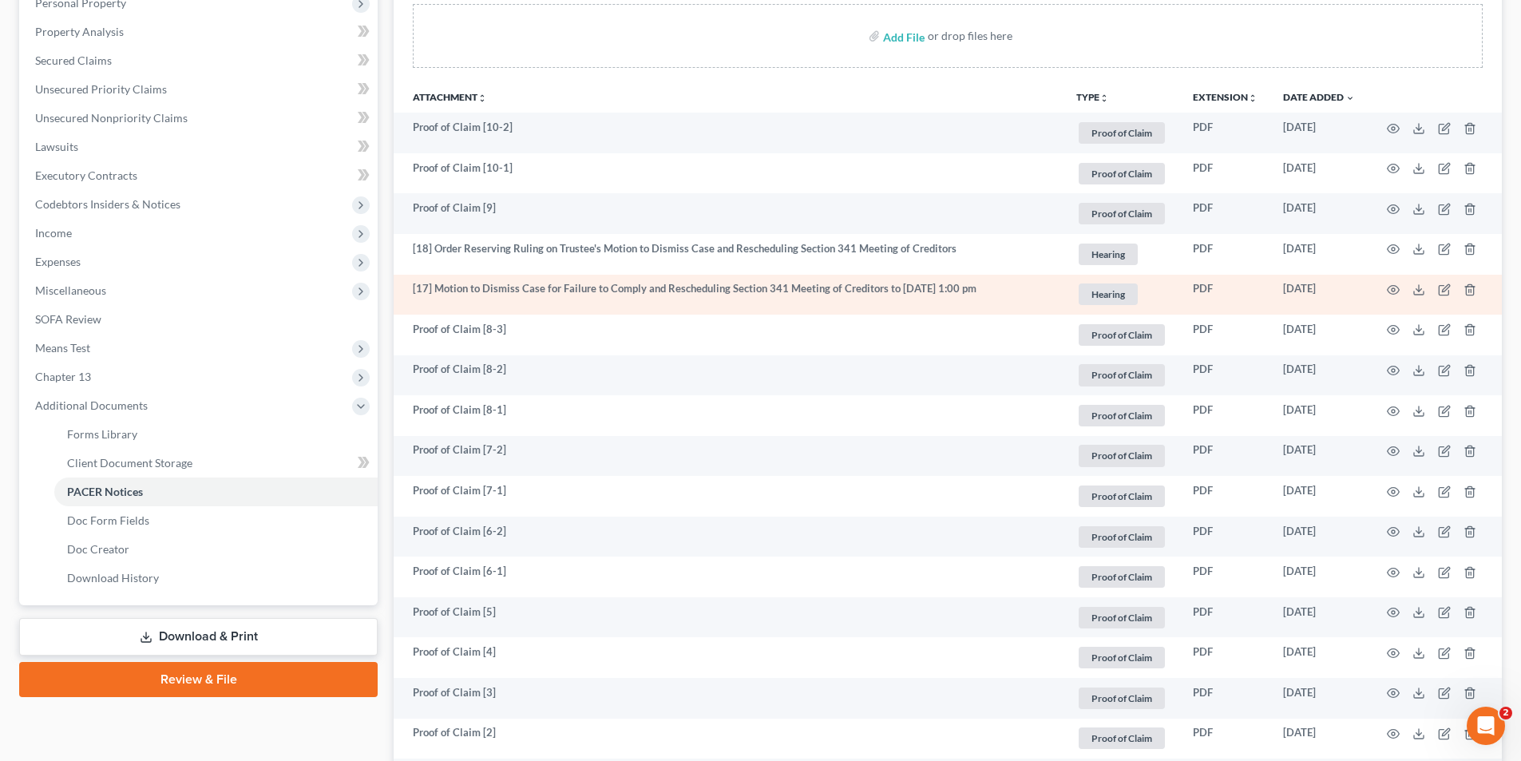
scroll to position [0, 0]
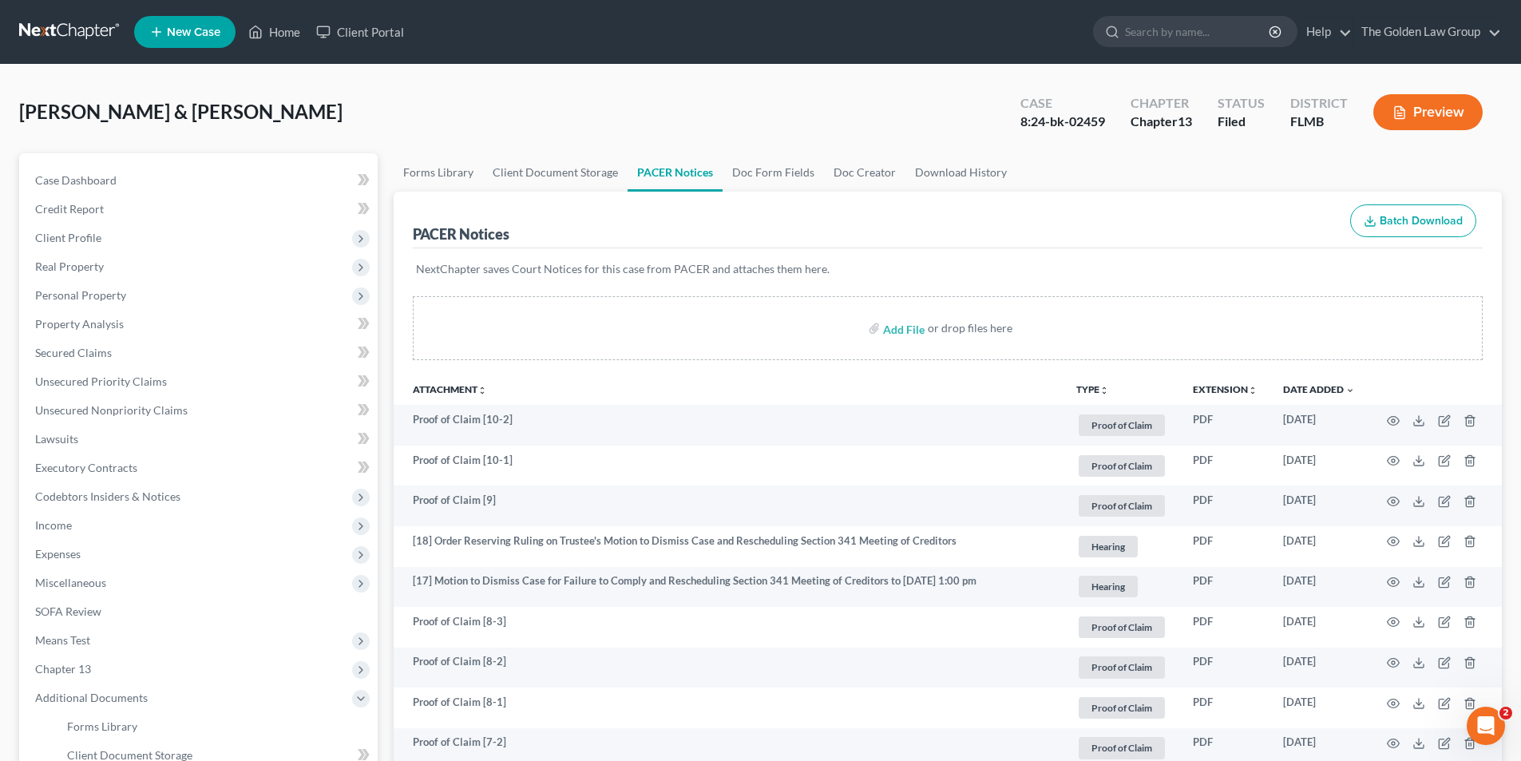
click at [1425, 111] on button "Preview" at bounding box center [1427, 112] width 109 height 36
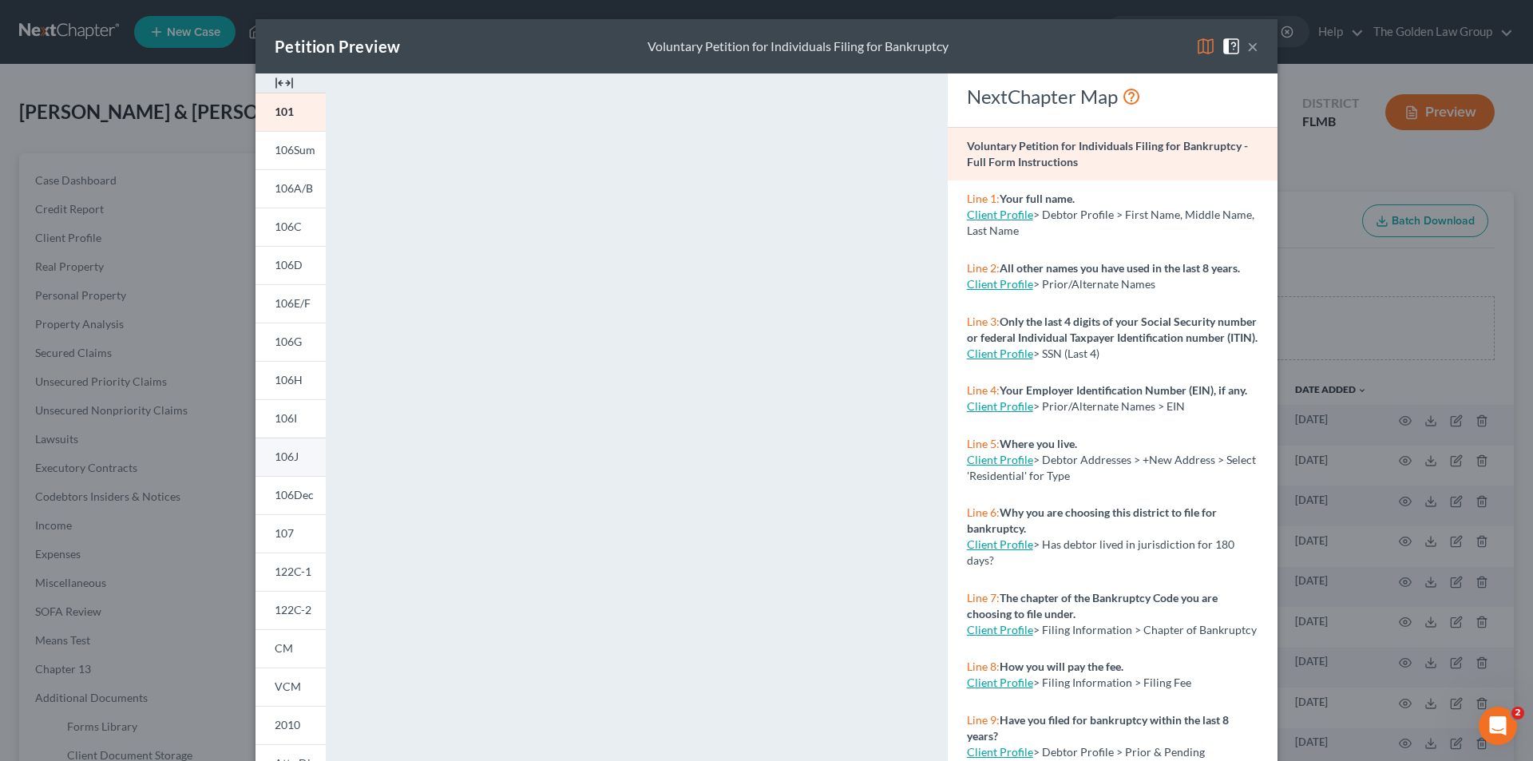
click at [287, 457] on span "106J" at bounding box center [287, 456] width 24 height 14
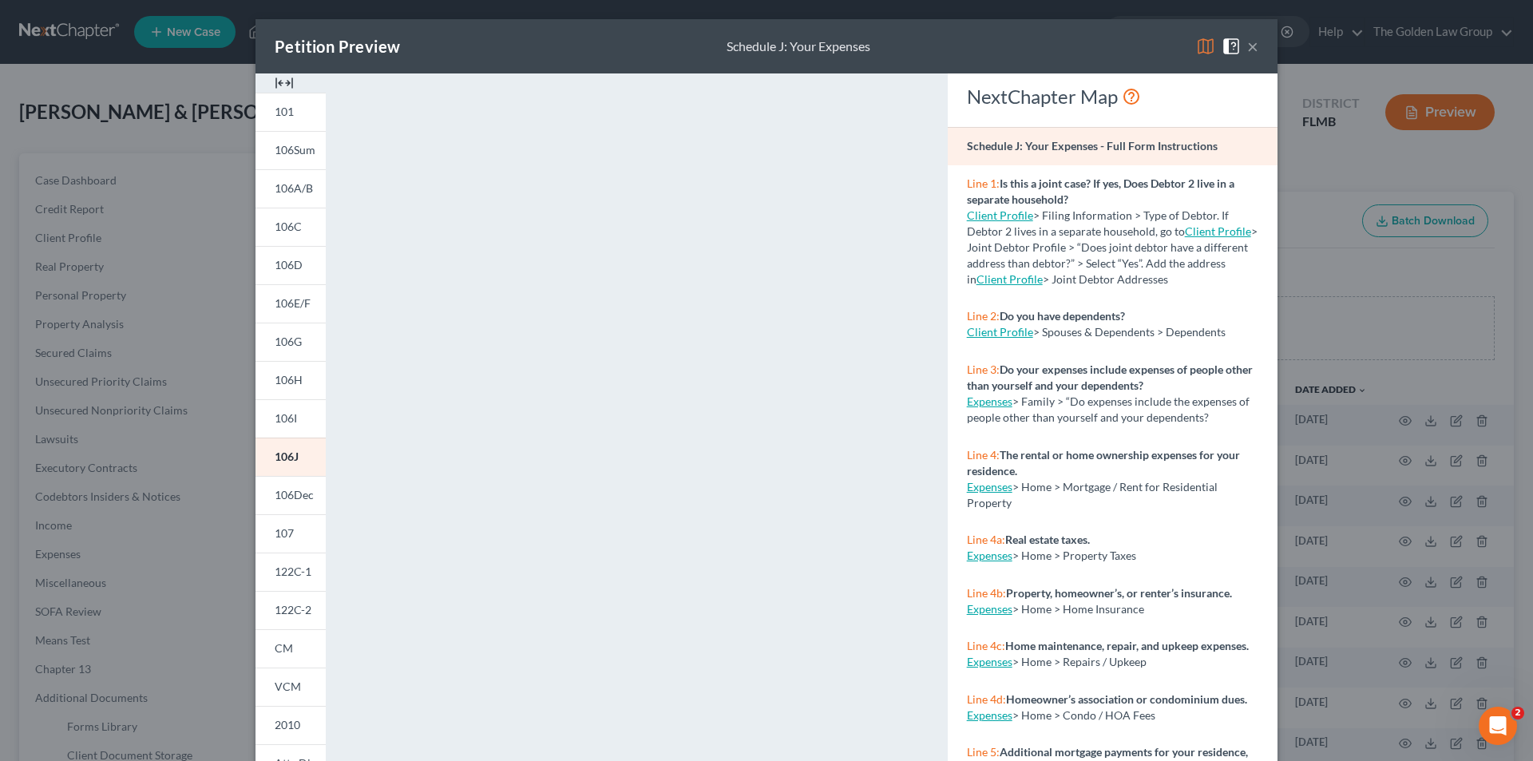
click at [213, 168] on div "Petition Preview Schedule J: Your Expenses × 101 106Sum 106A/B 106C 106D 106E/F…" at bounding box center [766, 380] width 1533 height 761
